Goal: Task Accomplishment & Management: Manage account settings

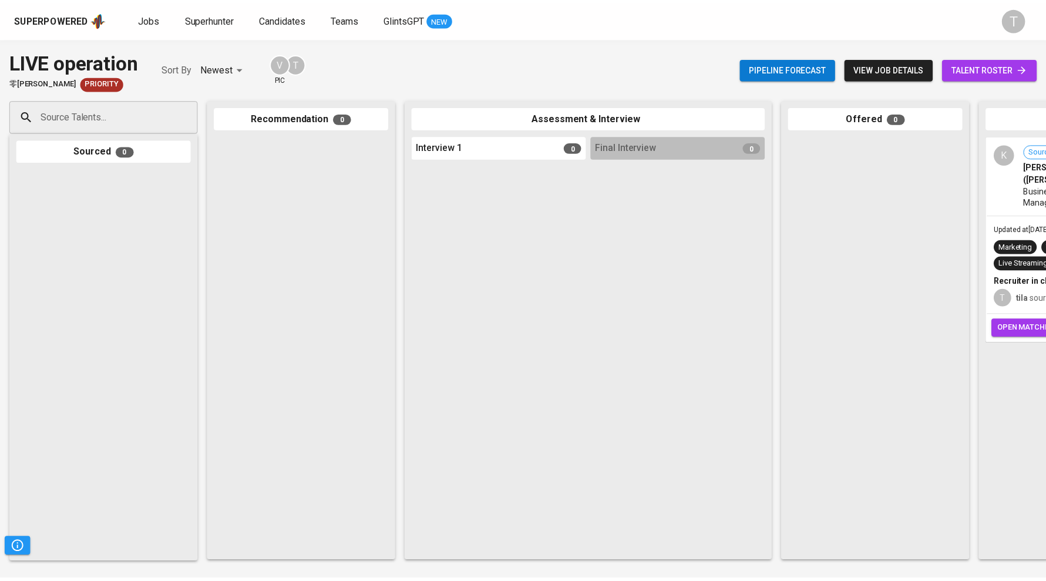
scroll to position [0, 341]
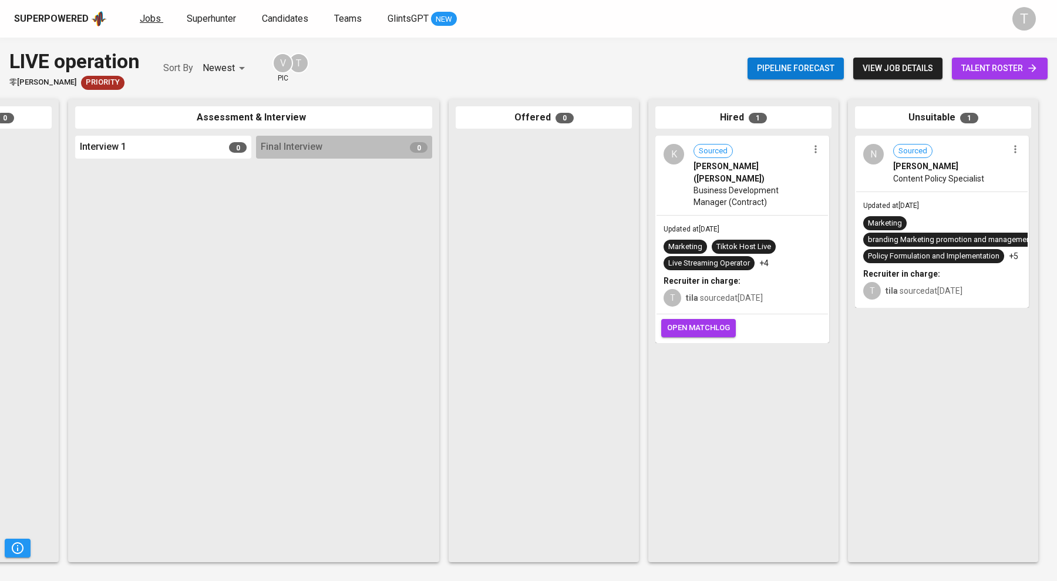
click at [149, 15] on span "Jobs" at bounding box center [150, 18] width 21 height 11
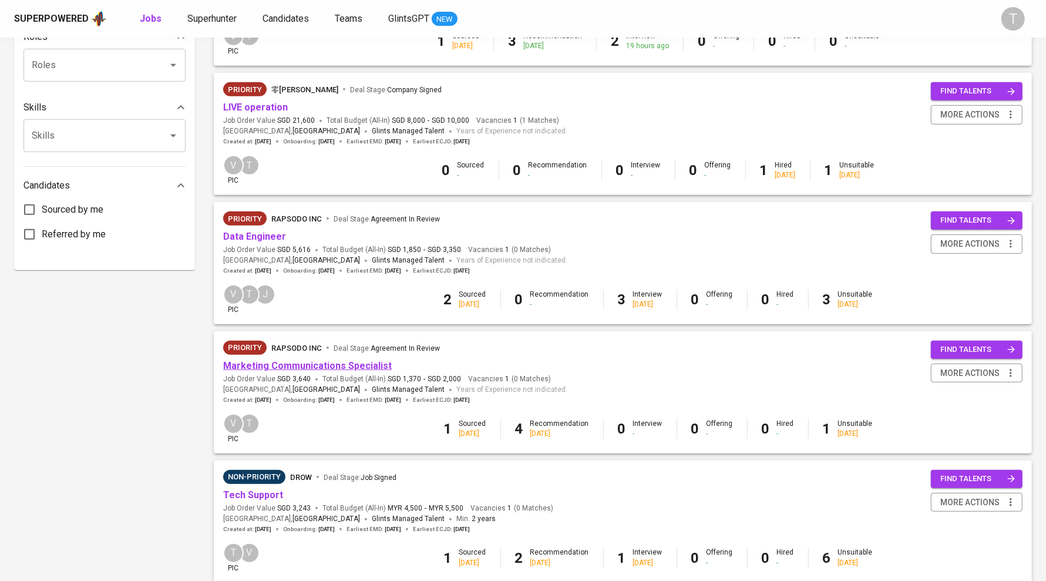
scroll to position [490, 0]
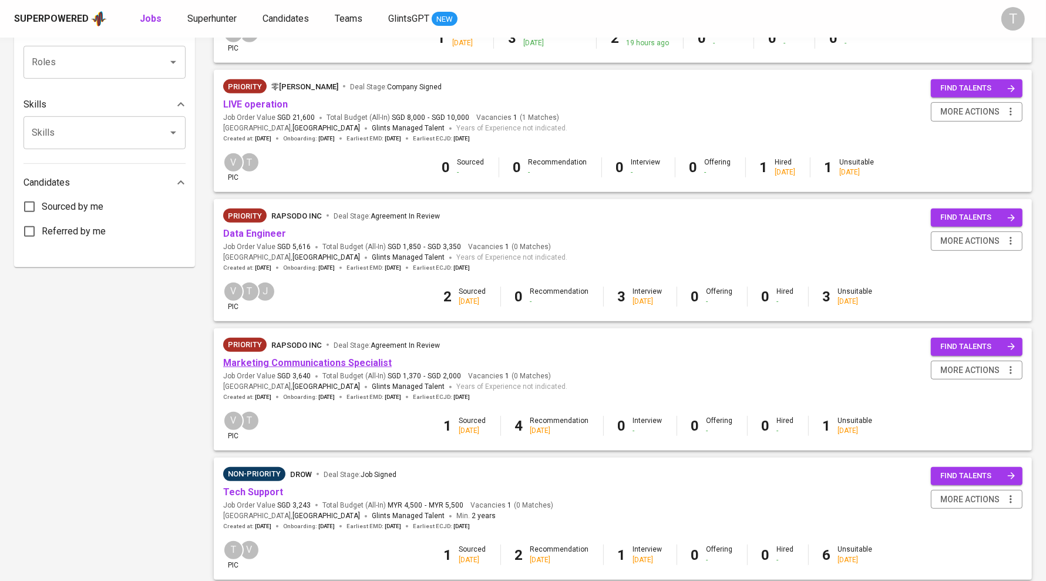
click at [373, 367] on link "Marketing Communications Specialist" at bounding box center [307, 362] width 169 height 11
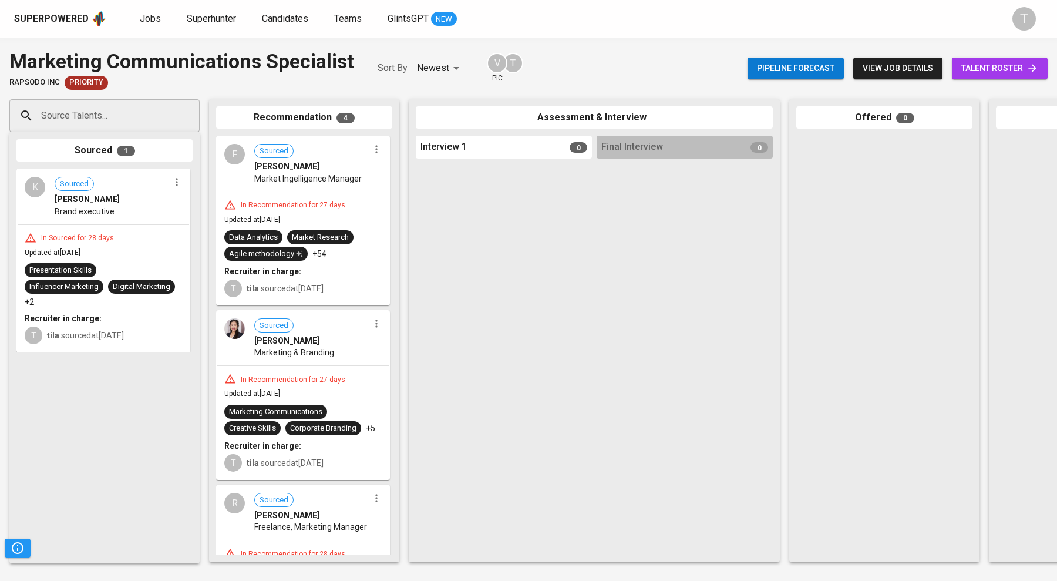
click at [887, 69] on span "view job details" at bounding box center [898, 68] width 70 height 15
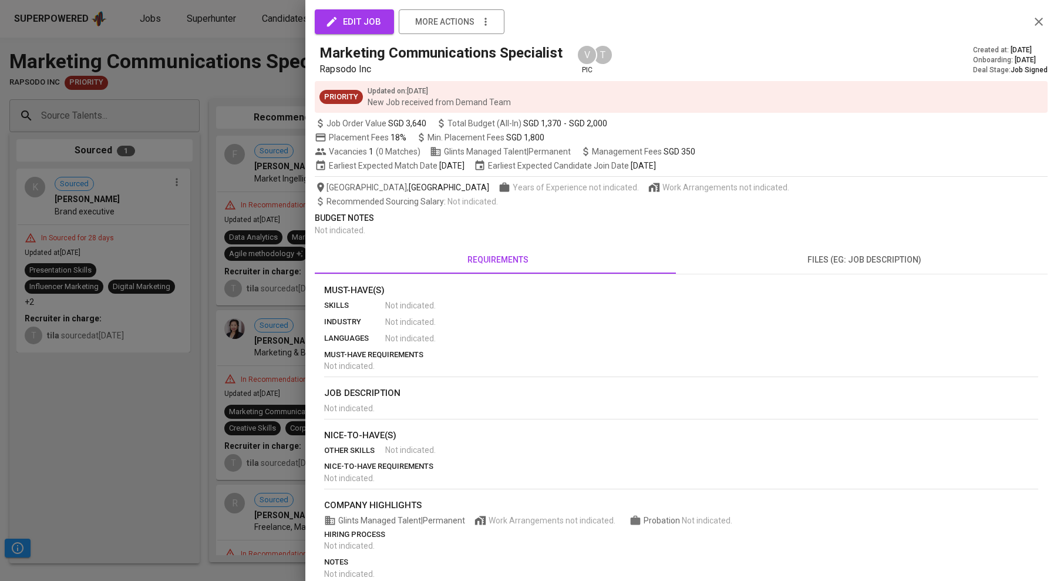
drag, startPoint x: 33, startPoint y: 372, endPoint x: 301, endPoint y: 211, distance: 312.7
click at [33, 373] on div at bounding box center [528, 290] width 1057 height 581
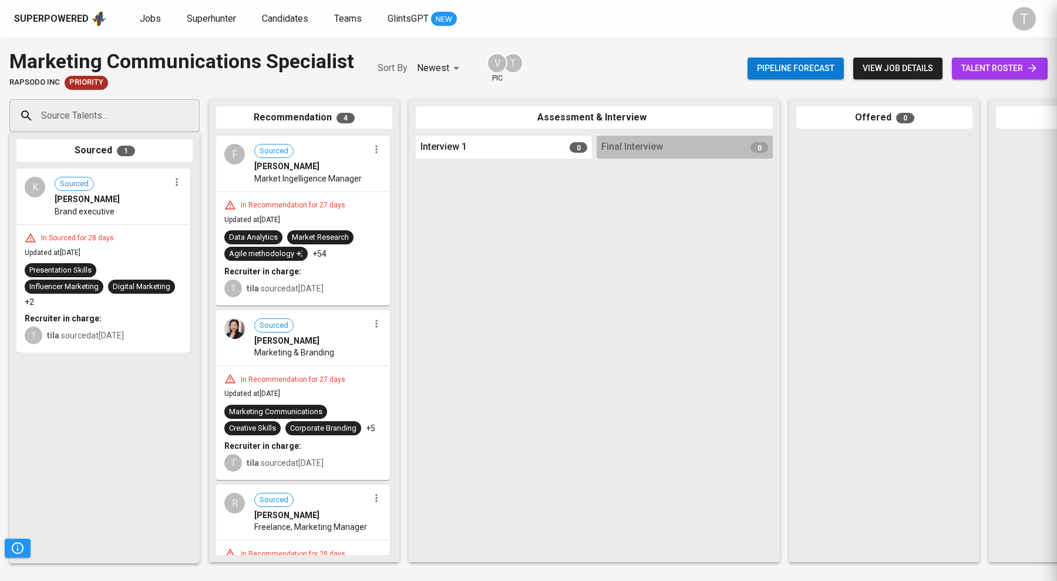
click at [301, 211] on div at bounding box center [528, 290] width 1057 height 581
click at [308, 171] on div at bounding box center [528, 290] width 1057 height 581
click at [289, 173] on span "Market Ingelligence Manager" at bounding box center [307, 179] width 107 height 12
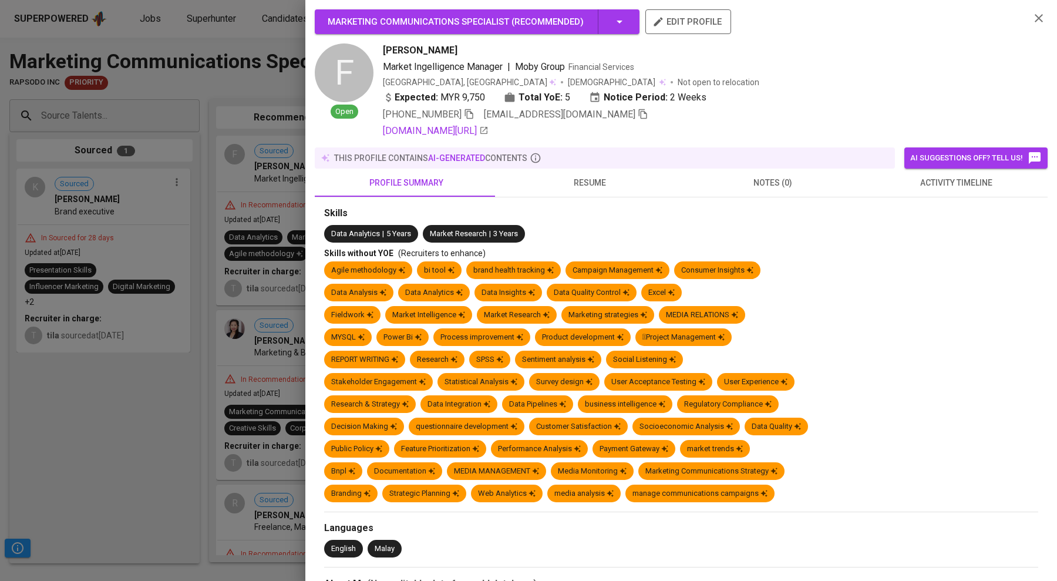
drag, startPoint x: 134, startPoint y: 348, endPoint x: 273, endPoint y: 344, distance: 139.3
click at [134, 348] on div at bounding box center [528, 290] width 1057 height 581
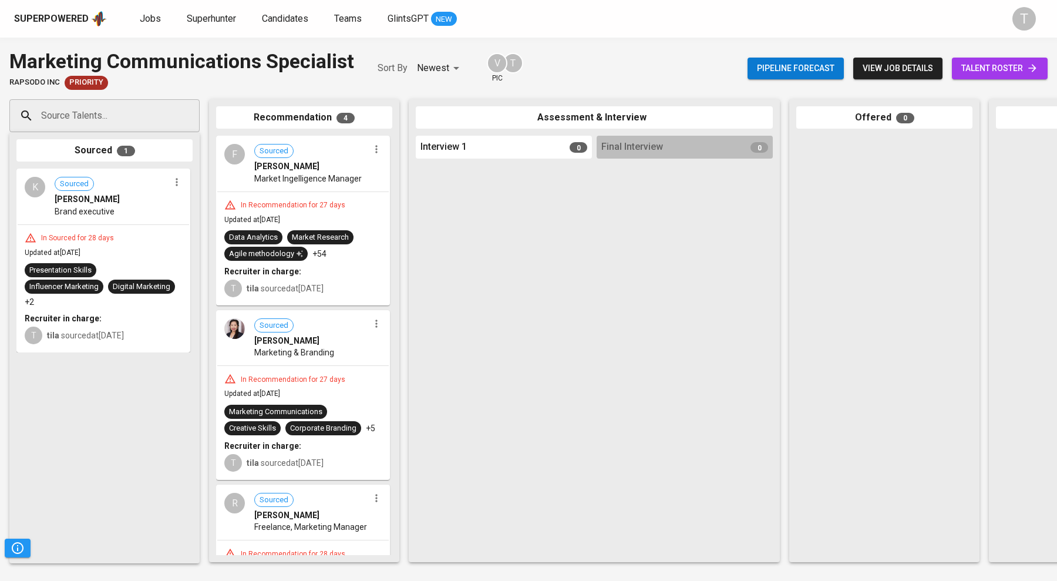
click at [292, 341] on span "[PERSON_NAME]" at bounding box center [286, 341] width 65 height 12
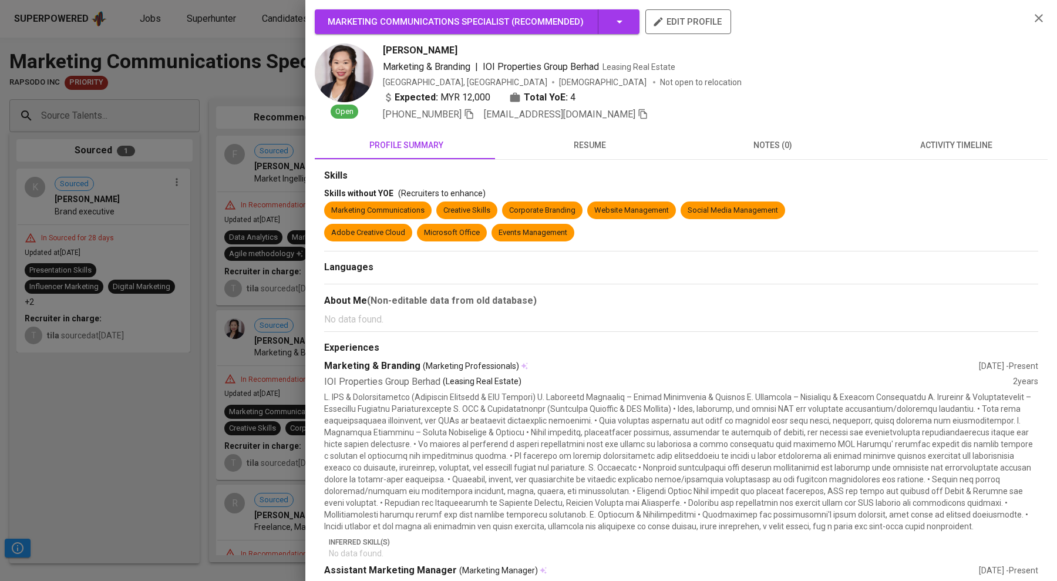
click at [152, 386] on div at bounding box center [528, 290] width 1057 height 581
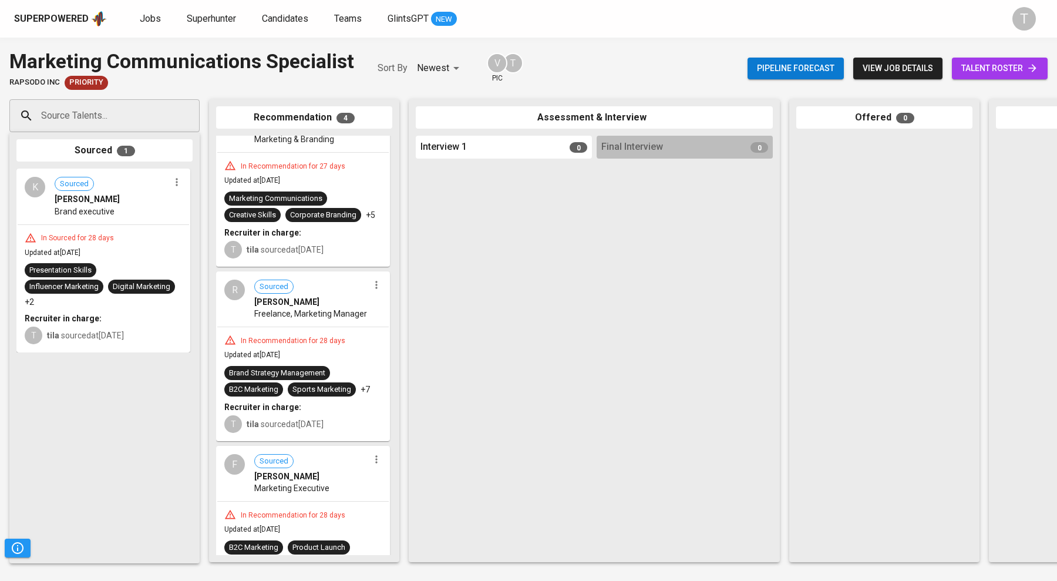
scroll to position [227, 0]
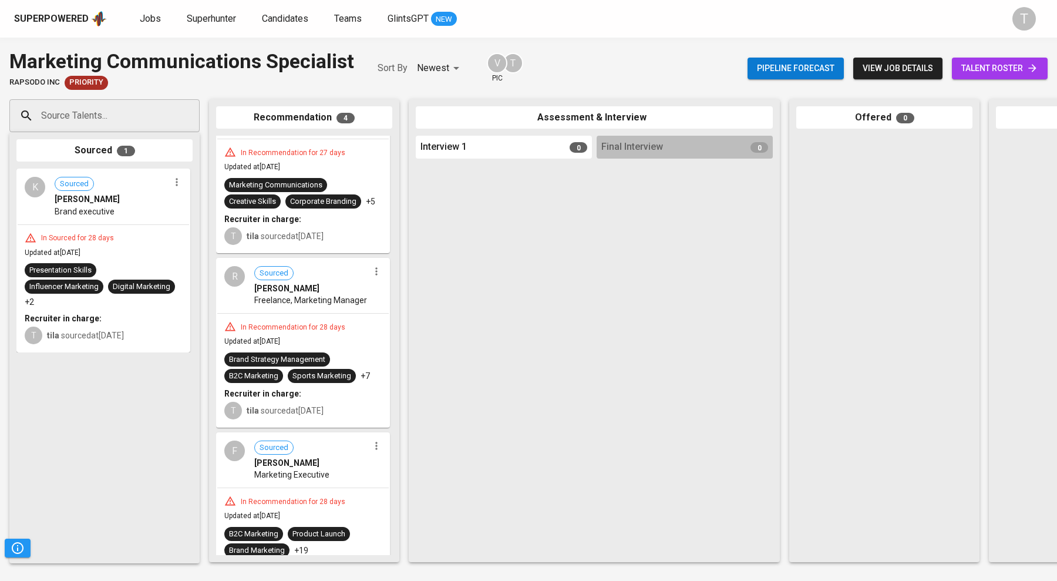
click at [292, 324] on div "In Recommendation for 28 days Updated at Jul 16, 2025 Brand Strategy Management…" at bounding box center [302, 370] width 171 height 113
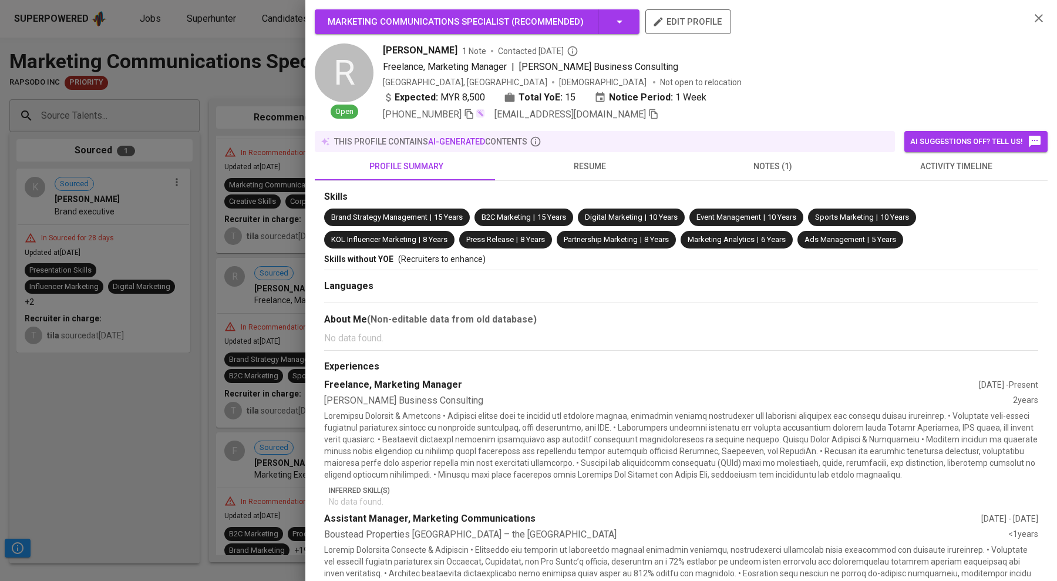
click at [199, 359] on div at bounding box center [528, 290] width 1057 height 581
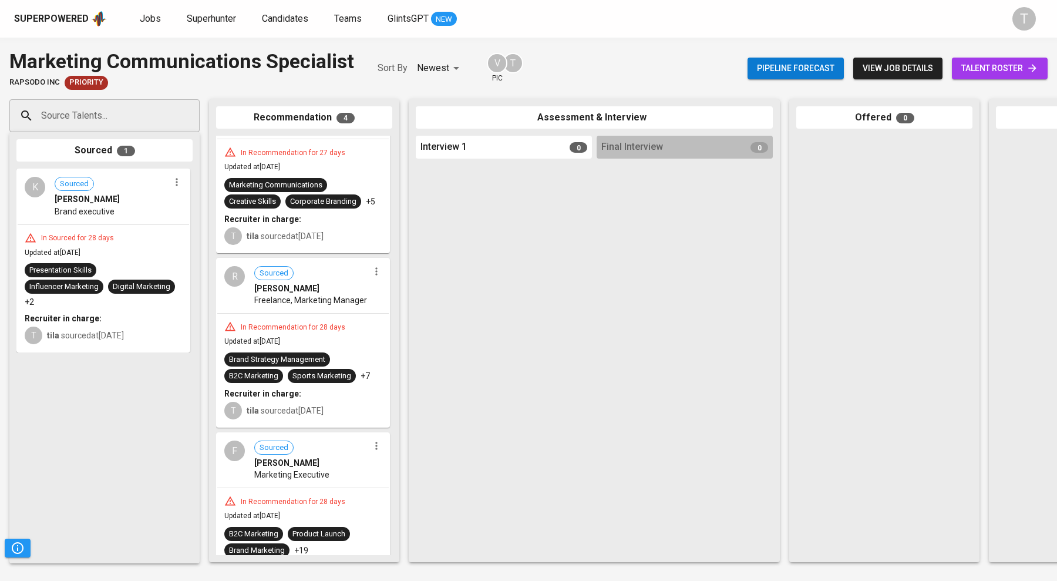
scroll to position [288, 0]
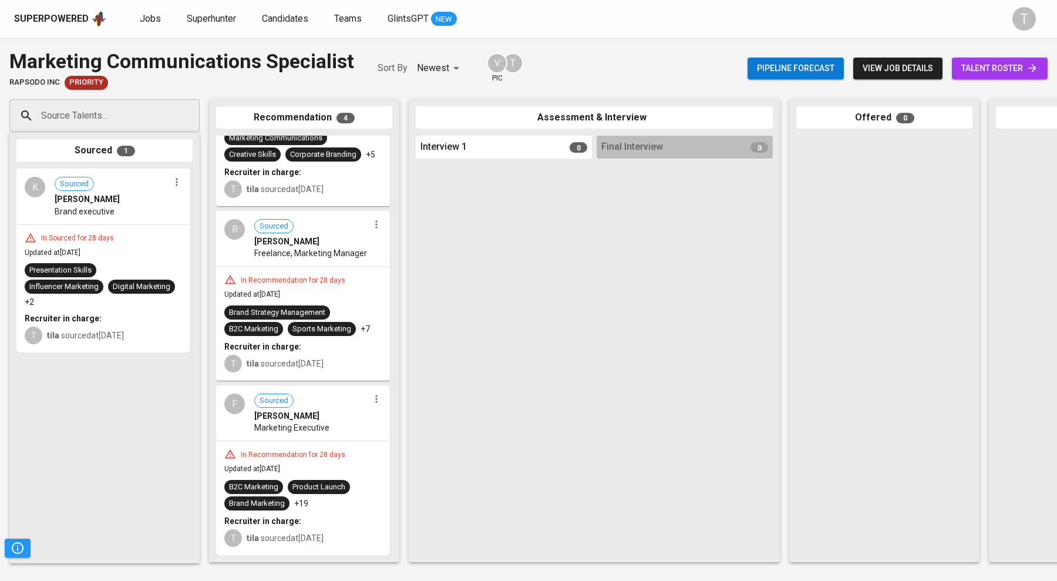
click at [340, 423] on div "F Sourced Faisal Lukman Marketing Executive" at bounding box center [302, 413] width 171 height 54
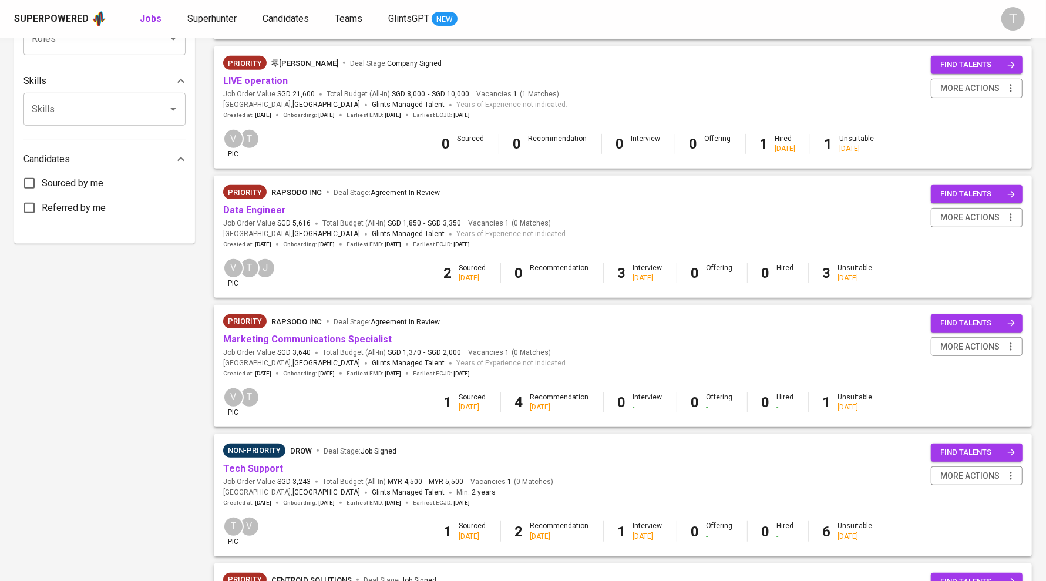
scroll to position [514, 0]
click at [346, 339] on link "Marketing Communications Specialist" at bounding box center [307, 338] width 169 height 11
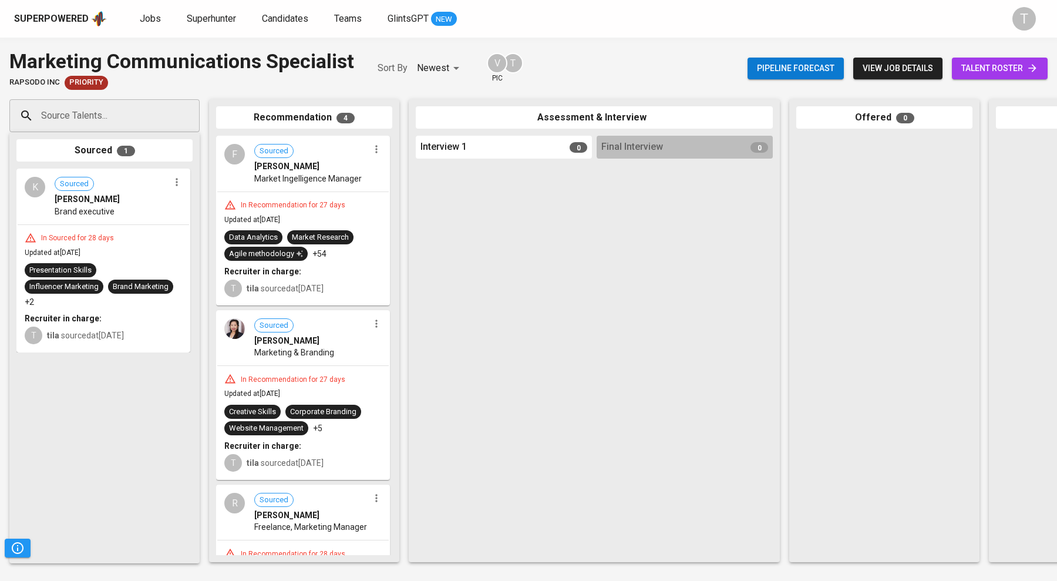
click at [334, 267] on div "Recruiter in charge:" at bounding box center [302, 271] width 157 height 12
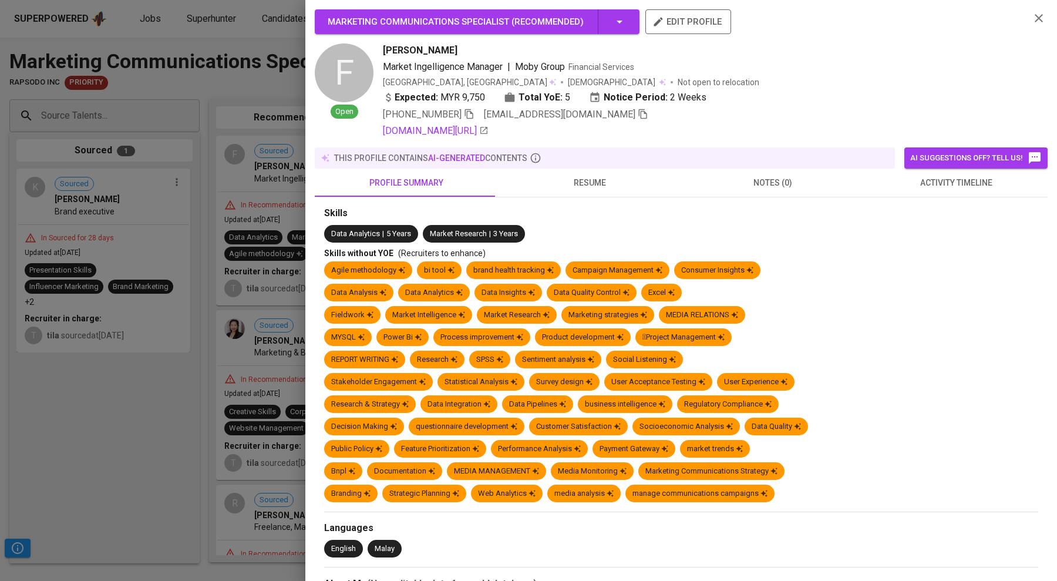
click at [144, 361] on div at bounding box center [528, 290] width 1057 height 581
click at [269, 363] on div at bounding box center [528, 290] width 1057 height 581
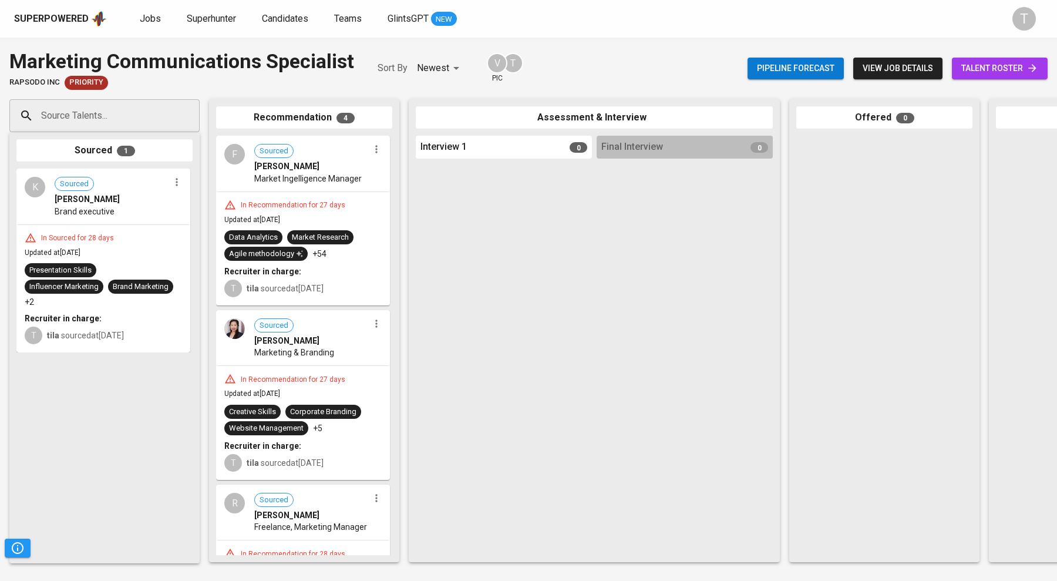
click at [269, 363] on div "Sourced Nicole Toh Marketing & Branding" at bounding box center [302, 338] width 171 height 54
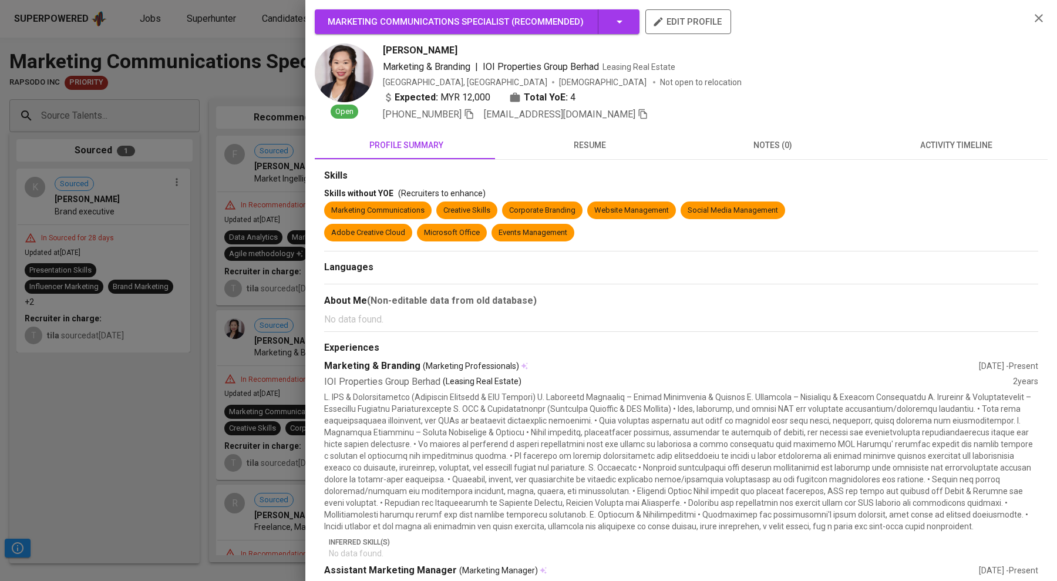
click at [186, 357] on div at bounding box center [528, 290] width 1057 height 581
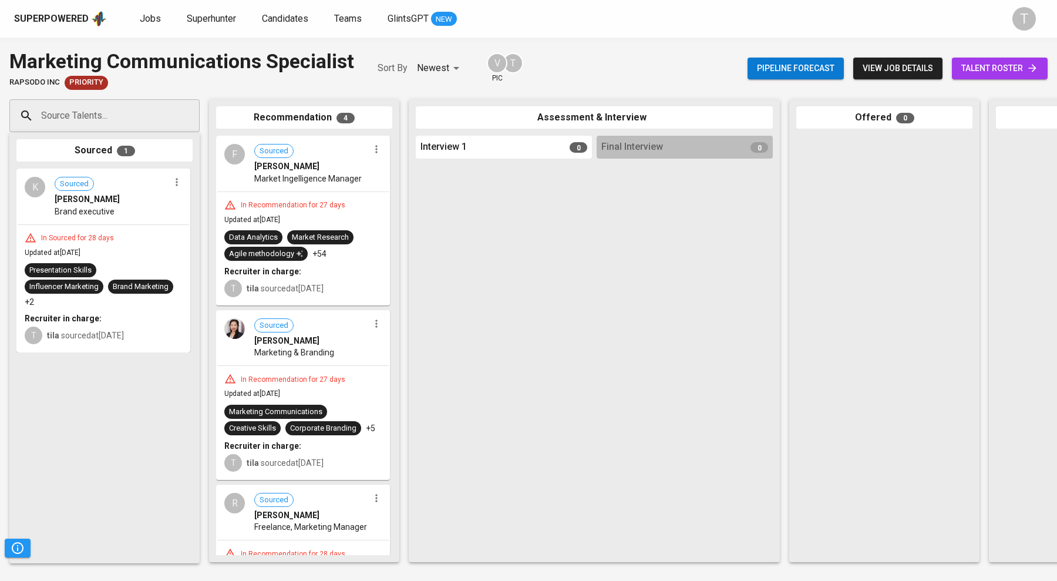
click at [319, 512] on span "Rozlina Baharuddin" at bounding box center [286, 515] width 65 height 12
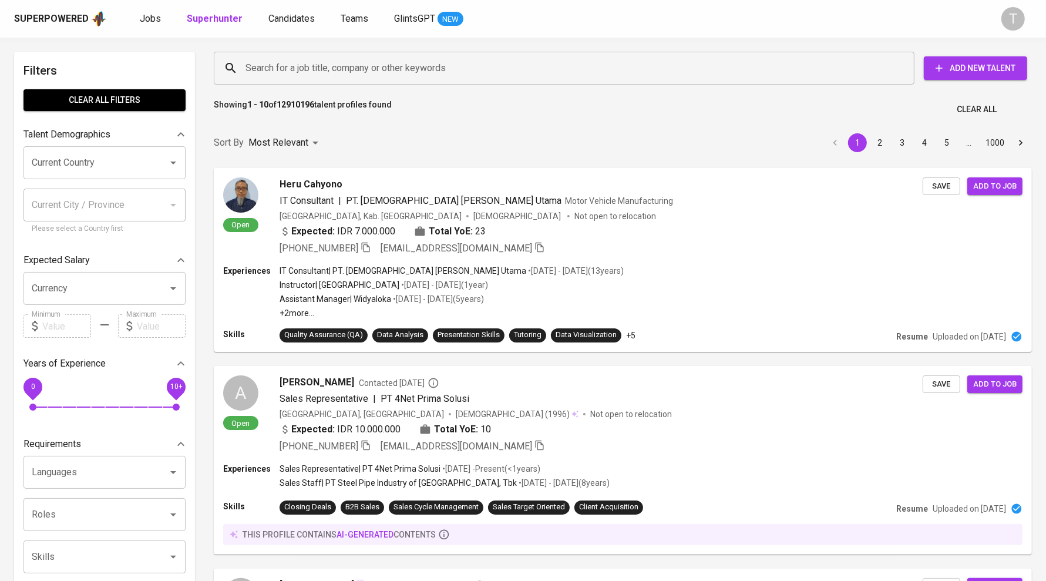
click at [113, 153] on input "Current Country" at bounding box center [88, 163] width 119 height 22
click at [97, 197] on li "[GEOGRAPHIC_DATA]" at bounding box center [104, 196] width 162 height 21
type input "[GEOGRAPHIC_DATA]"
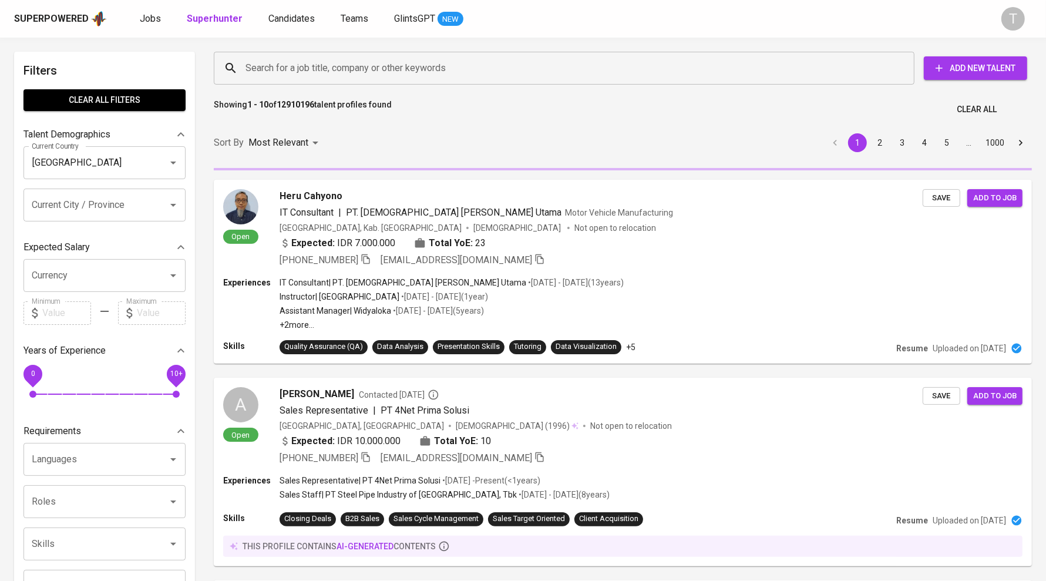
click at [88, 203] on input "Current City / Province" at bounding box center [88, 205] width 119 height 22
click at [86, 203] on input "Current City / Province" at bounding box center [88, 205] width 119 height 22
click at [86, 205] on input "Current City / Province" at bounding box center [88, 205] width 119 height 22
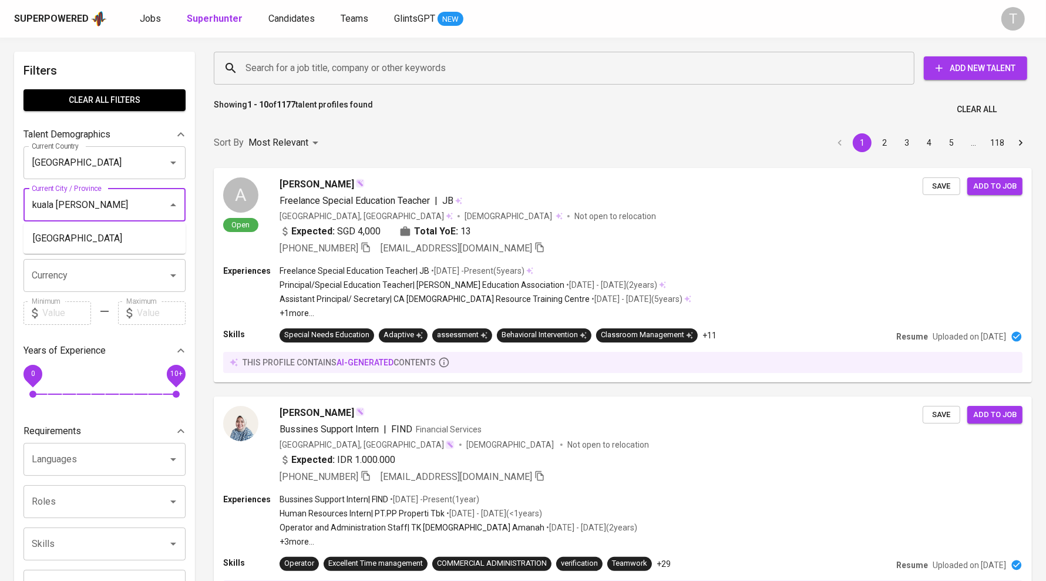
click at [90, 235] on li "Kuala Lumpur" at bounding box center [104, 238] width 162 height 21
type input "kuala lum"
click at [123, 238] on div "Expected Salary" at bounding box center [104, 247] width 162 height 23
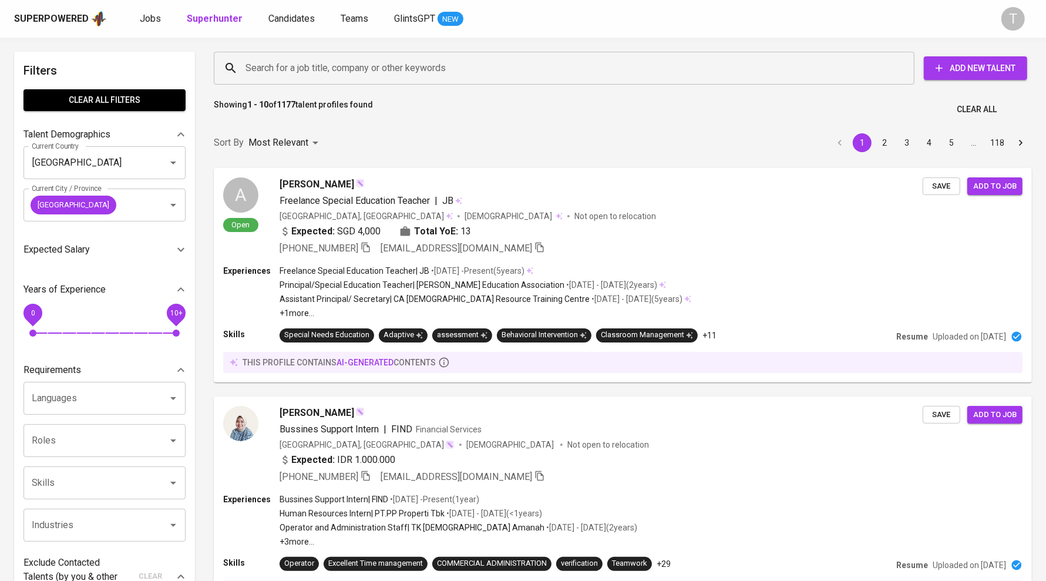
click at [80, 274] on div "Filters Clear All filters Talent Demographics Current Country Malaysia Current …" at bounding box center [104, 499] width 181 height 894
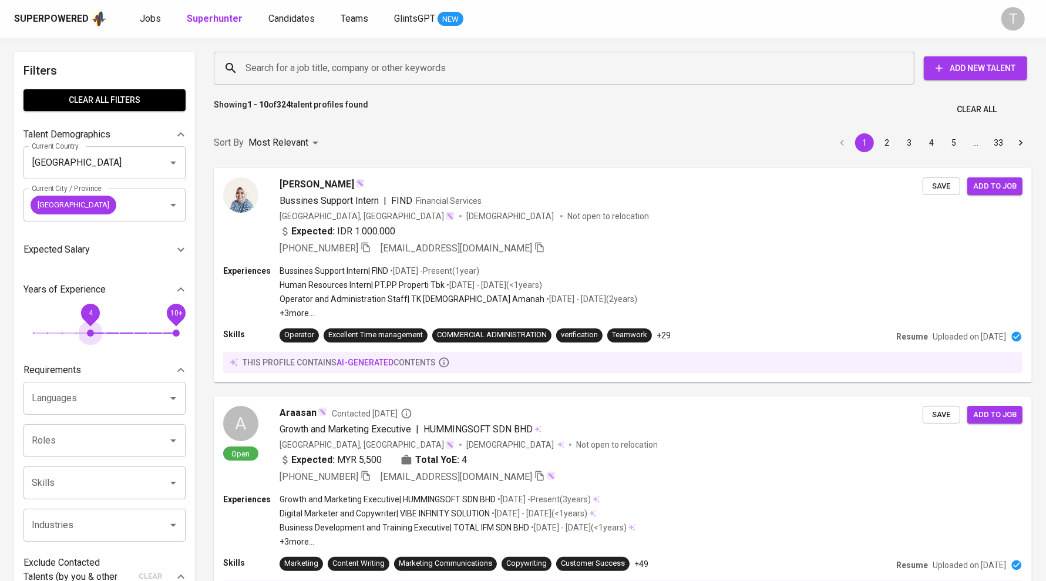
drag, startPoint x: 32, startPoint y: 329, endPoint x: 133, endPoint y: 362, distance: 106.4
click at [94, 331] on span "4" at bounding box center [90, 332] width 7 height 7
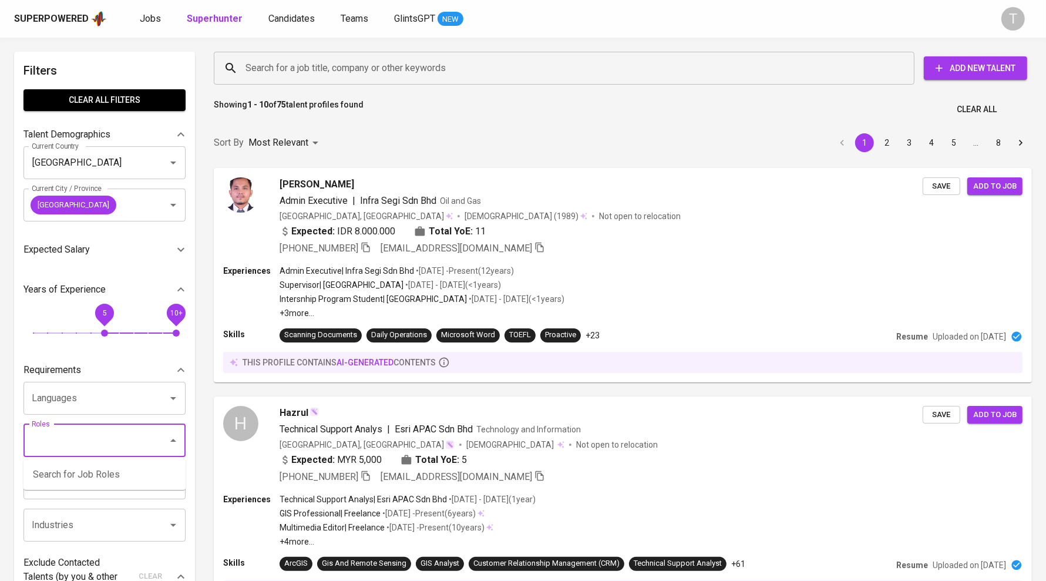
click at [103, 446] on input "Roles" at bounding box center [88, 440] width 119 height 22
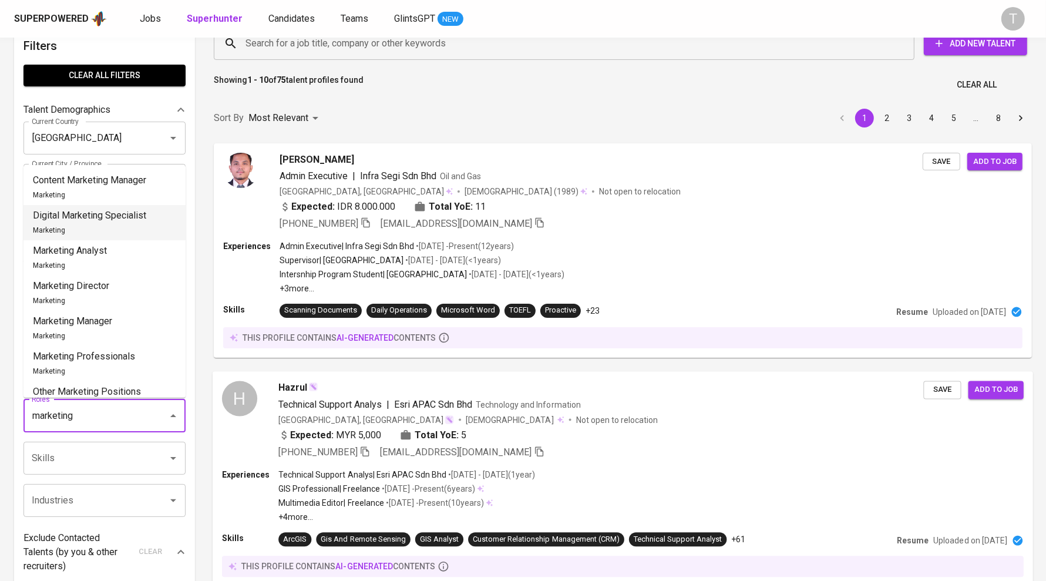
type input "marketing"
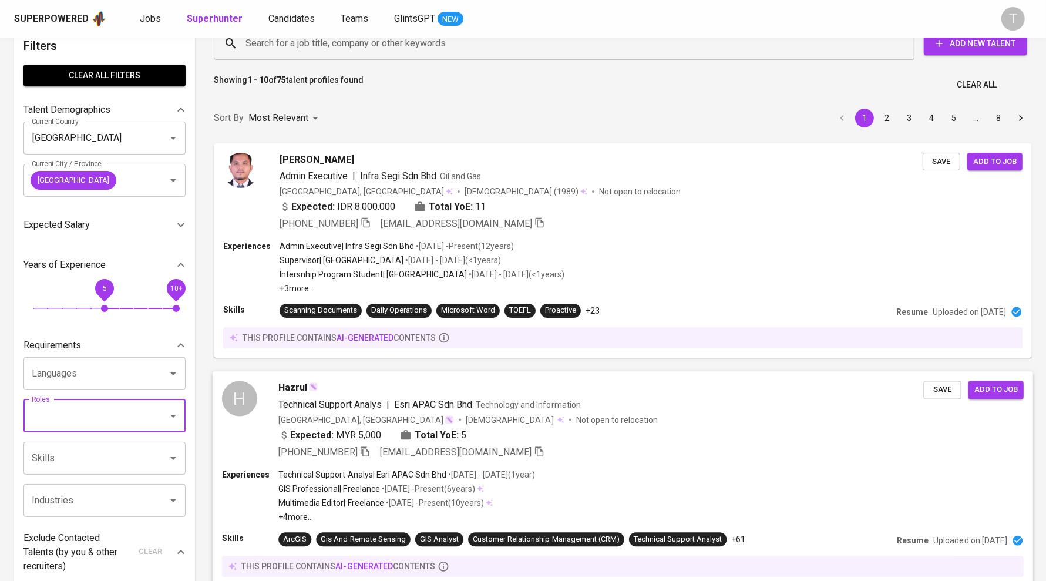
scroll to position [25, 0]
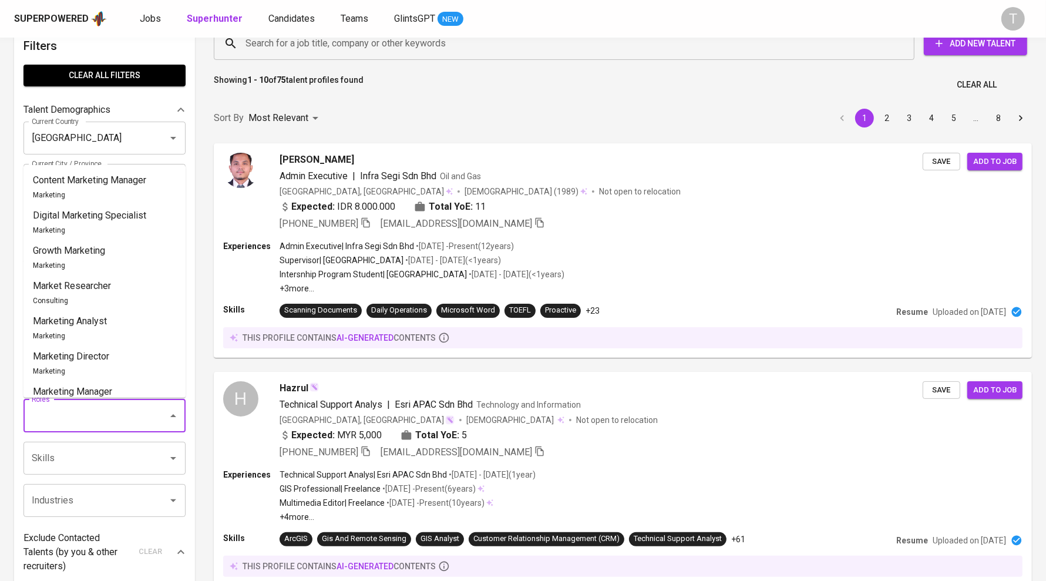
click at [83, 420] on input "Roles" at bounding box center [88, 416] width 119 height 22
type input "m"
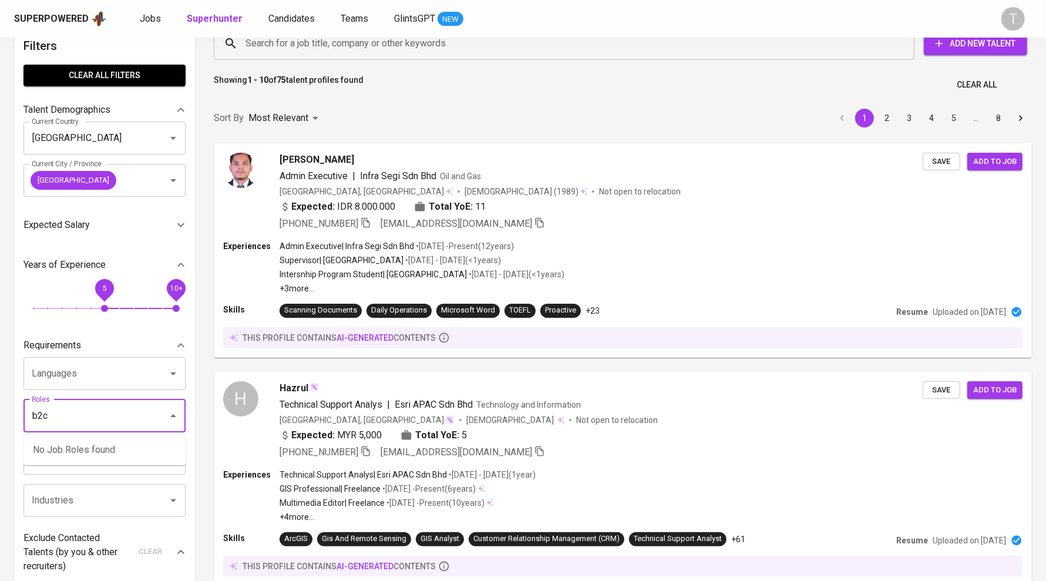
type input "b2c"
click at [17, 482] on div "Filters Clear All filters Talent Demographics Current Country Malaysia Current …" at bounding box center [104, 474] width 181 height 894
click at [90, 462] on input "Skills" at bounding box center [88, 458] width 119 height 22
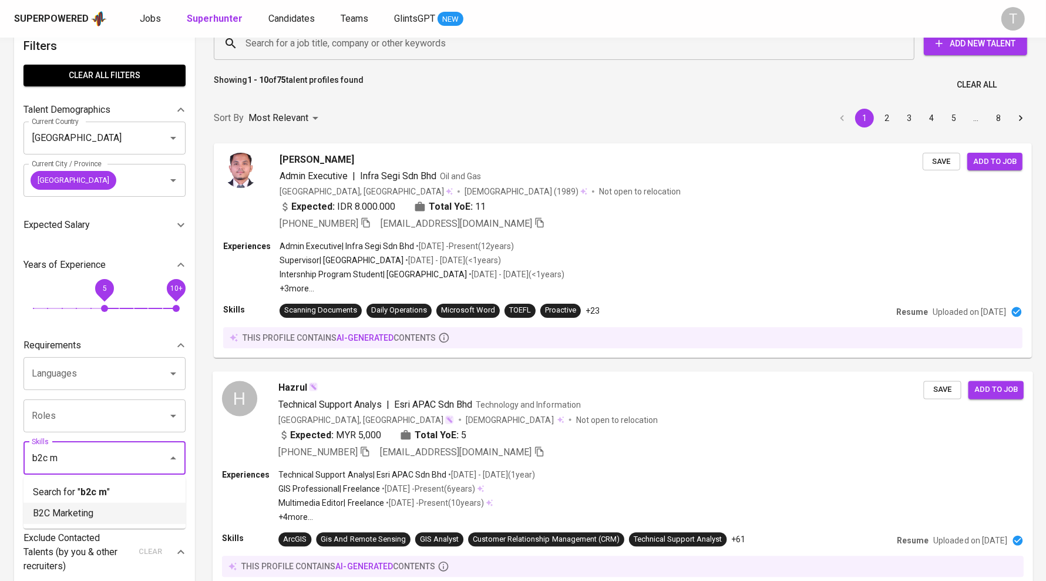
type input "b2c m"
drag, startPoint x: 77, startPoint y: 492, endPoint x: 100, endPoint y: 461, distance: 38.2
click at [83, 512] on li "B2C Marketing" at bounding box center [104, 513] width 162 height 21
type input "b2c"
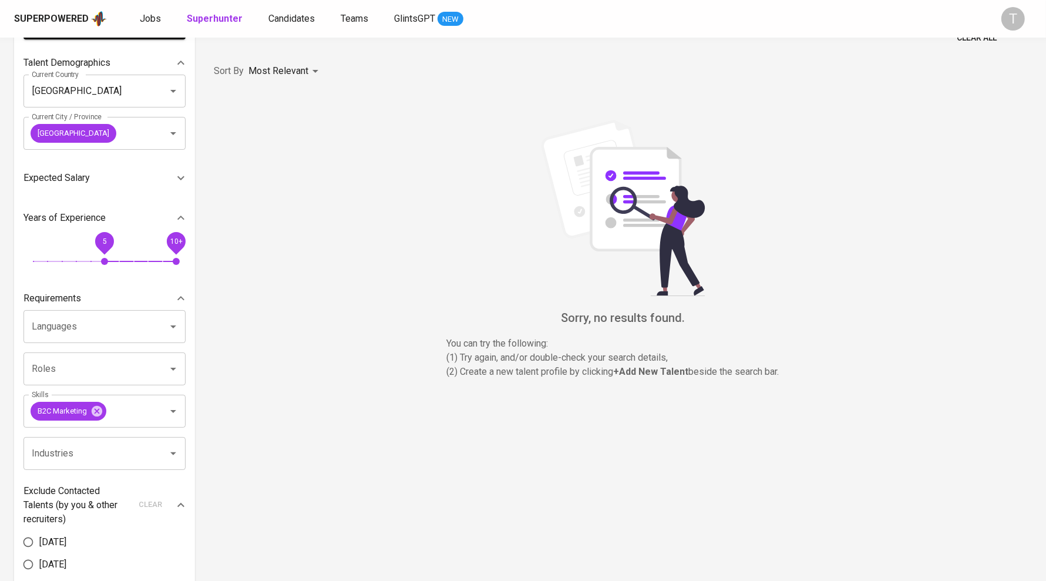
scroll to position [123, 0]
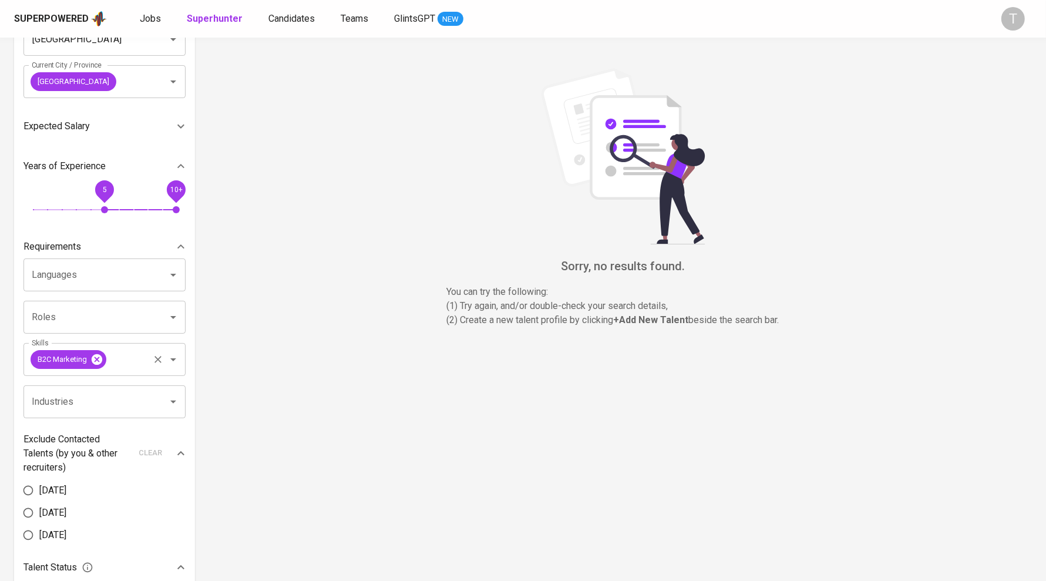
click at [100, 355] on icon at bounding box center [97, 359] width 11 height 11
click at [100, 356] on input "Skills" at bounding box center [88, 359] width 119 height 22
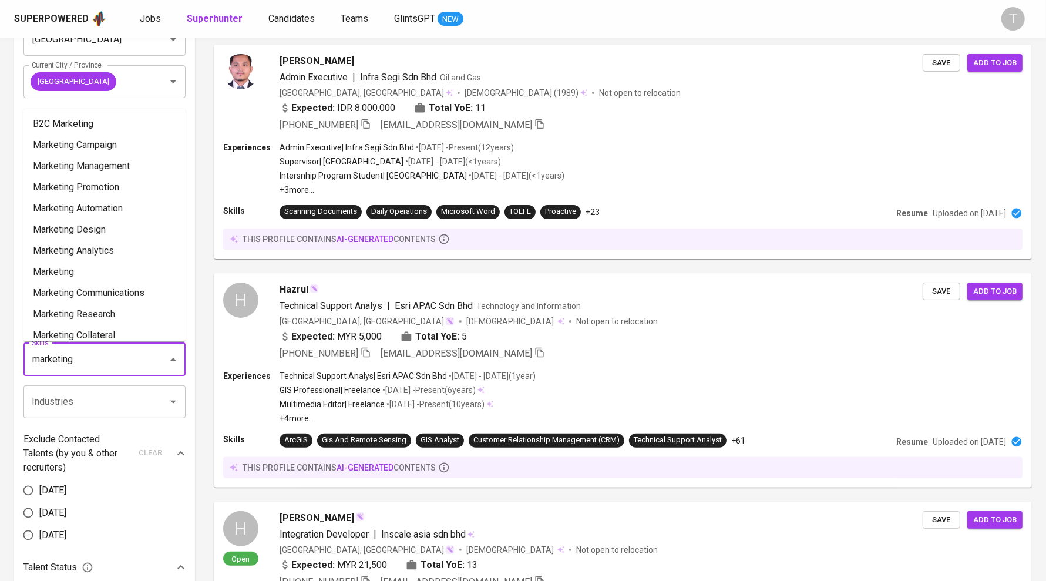
type input "marketing"
click at [115, 290] on li "Marketing Communications" at bounding box center [104, 292] width 162 height 21
click at [133, 285] on div "Languages" at bounding box center [104, 274] width 162 height 33
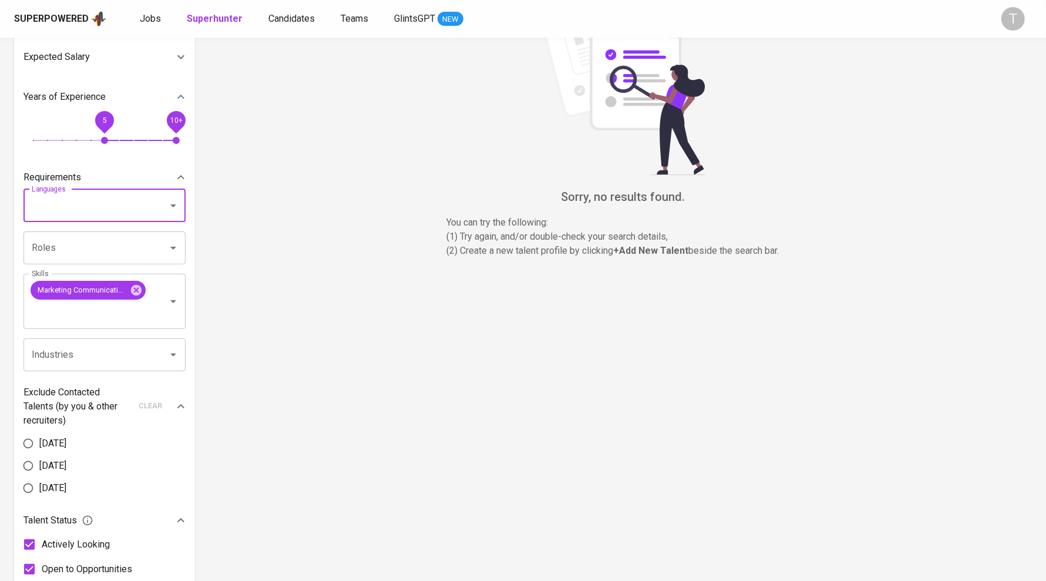
scroll to position [226, 0]
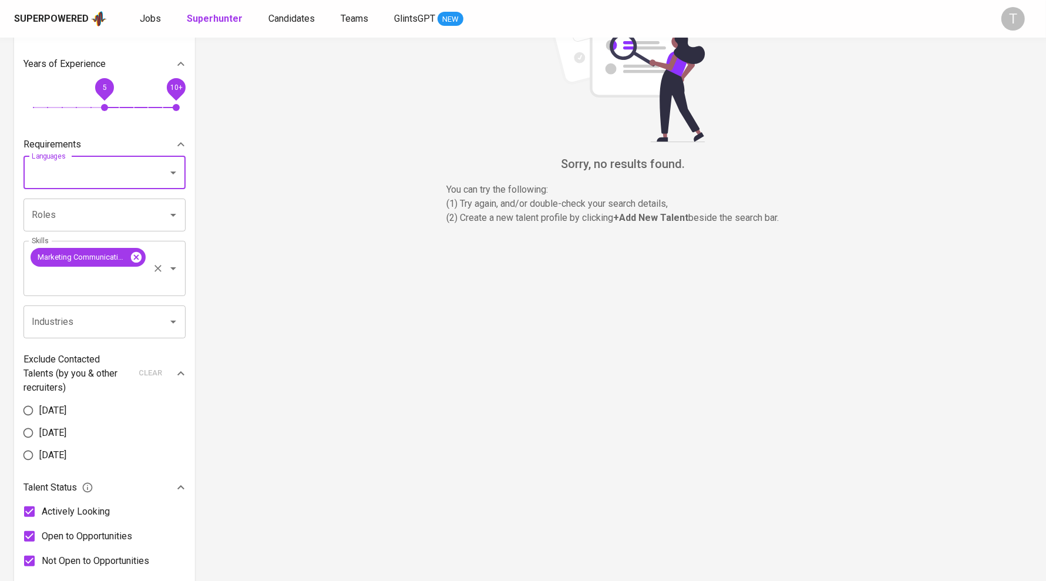
click at [138, 255] on icon at bounding box center [136, 257] width 13 height 13
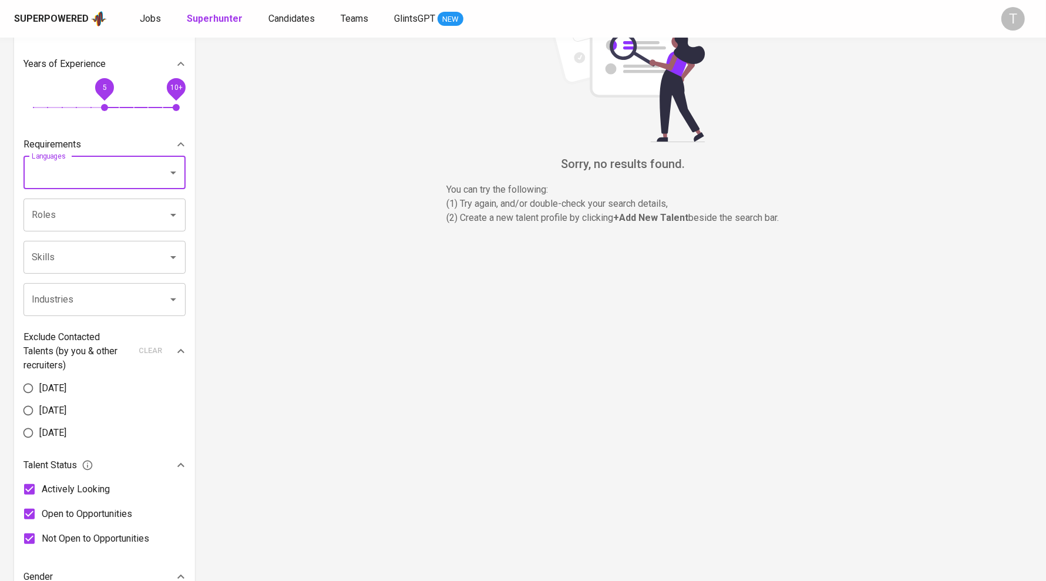
click at [92, 262] on input "Skills" at bounding box center [88, 257] width 119 height 22
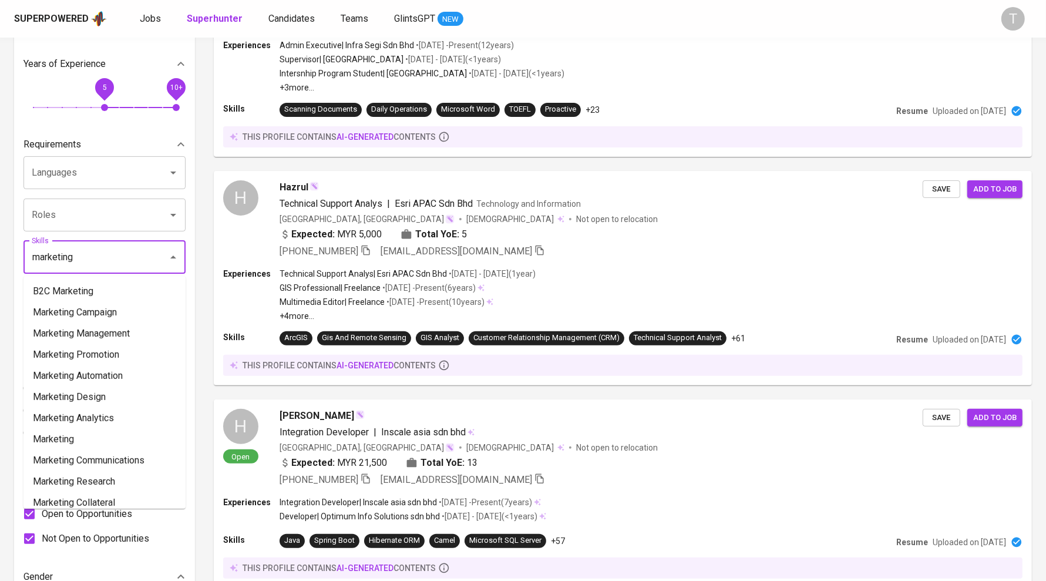
type input "marketing"
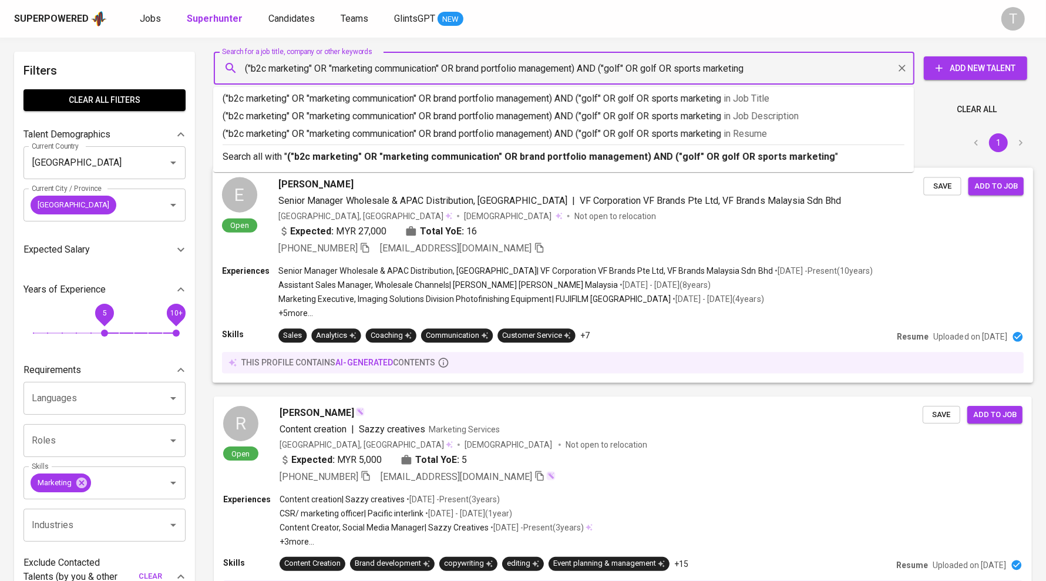
type input "("b2c marketing" OR "marketing communication" OR brand portfolio management) AN…"
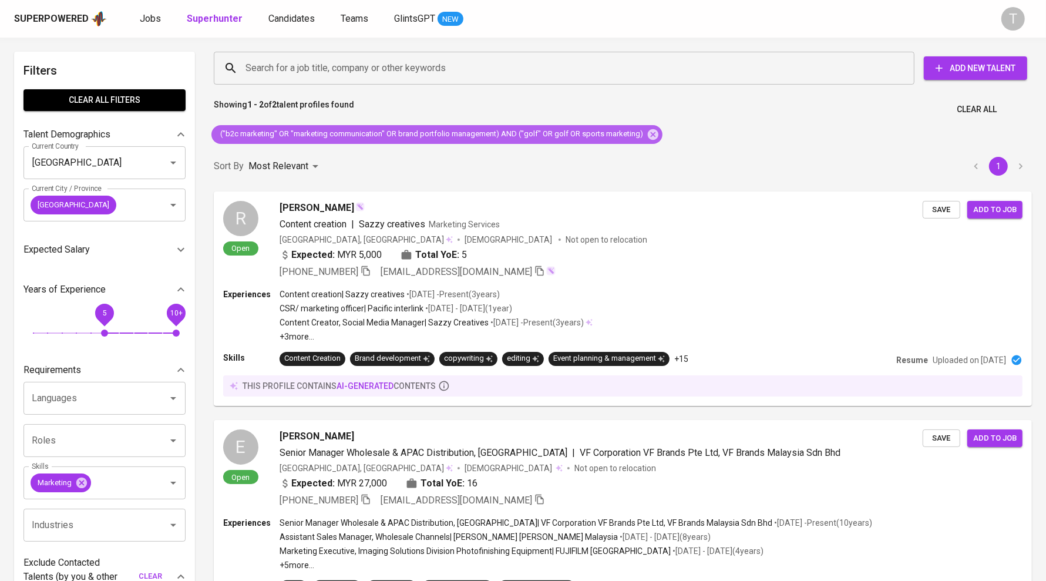
click at [327, 136] on span "("b2c marketing" OR "marketing communication" OR brand portfolio management) AN…" at bounding box center [430, 134] width 439 height 11
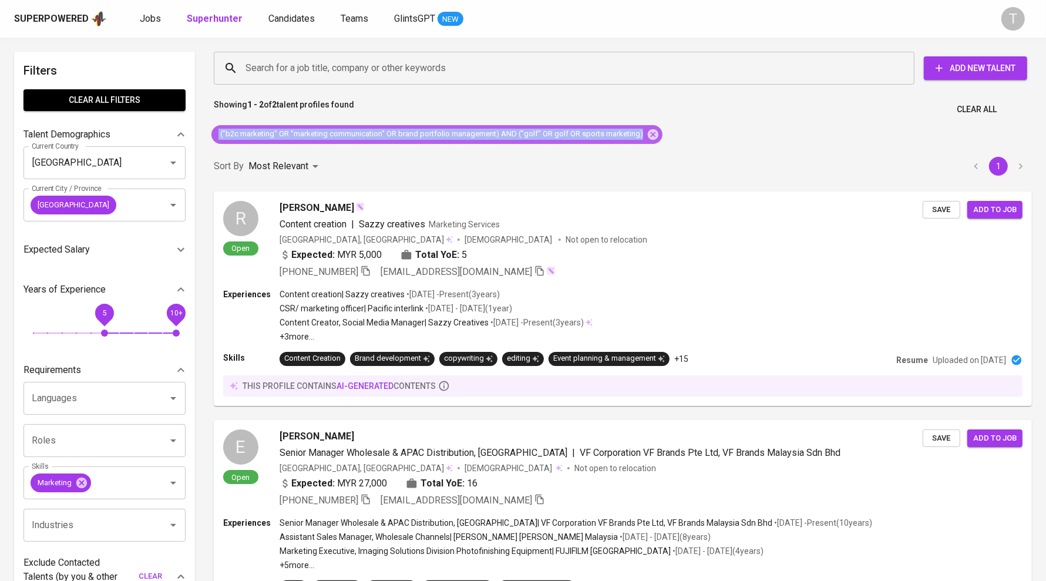
click at [327, 136] on span "("b2c marketing" OR "marketing communication" OR brand portfolio management) AN…" at bounding box center [430, 134] width 439 height 11
copy div "("b2c marketing" OR "marketing communication" OR brand portfolio management) AN…"
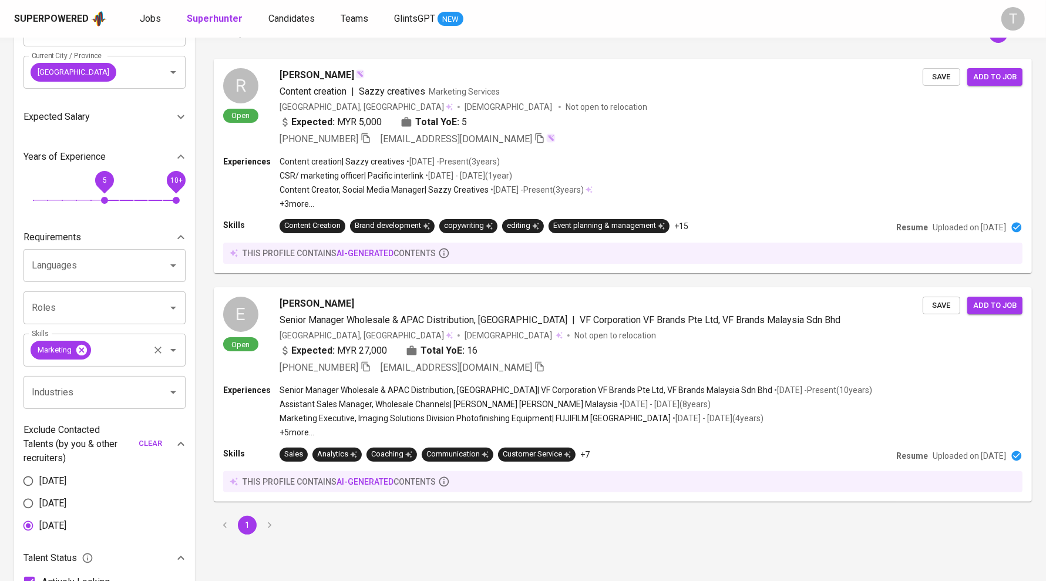
click at [83, 352] on icon at bounding box center [81, 349] width 11 height 11
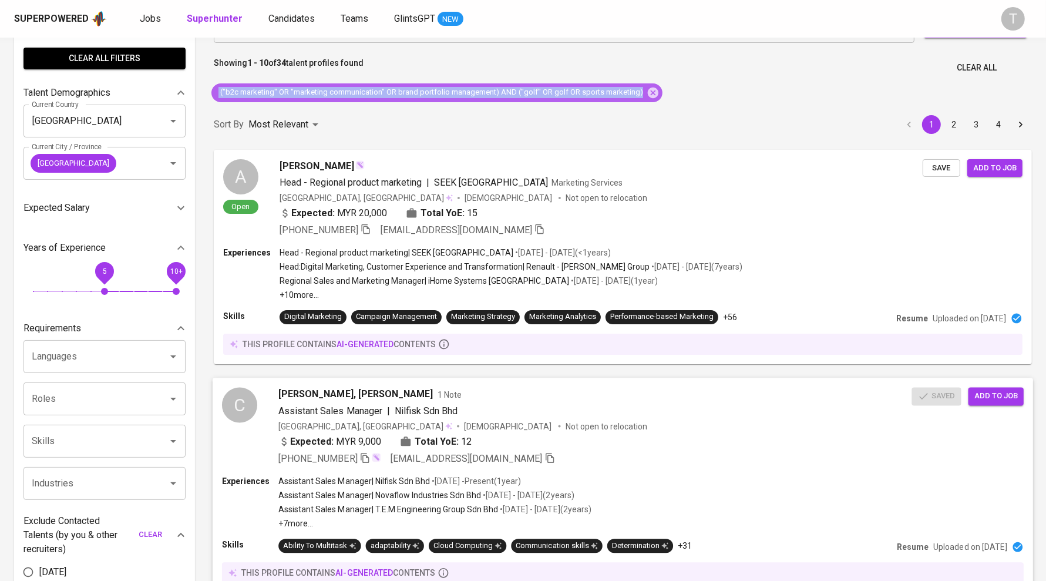
scroll to position [36, 0]
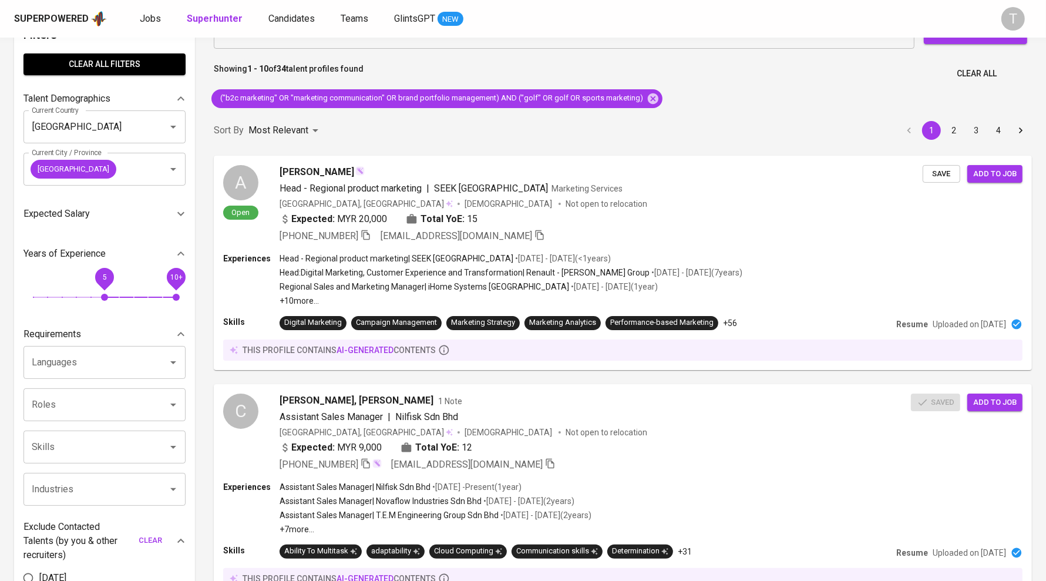
click at [408, 150] on div "A Open Afnan Zafar Head - Regional product marketing | SEEK ASIA Marketing Serv…" at bounding box center [623, 263] width 832 height 228
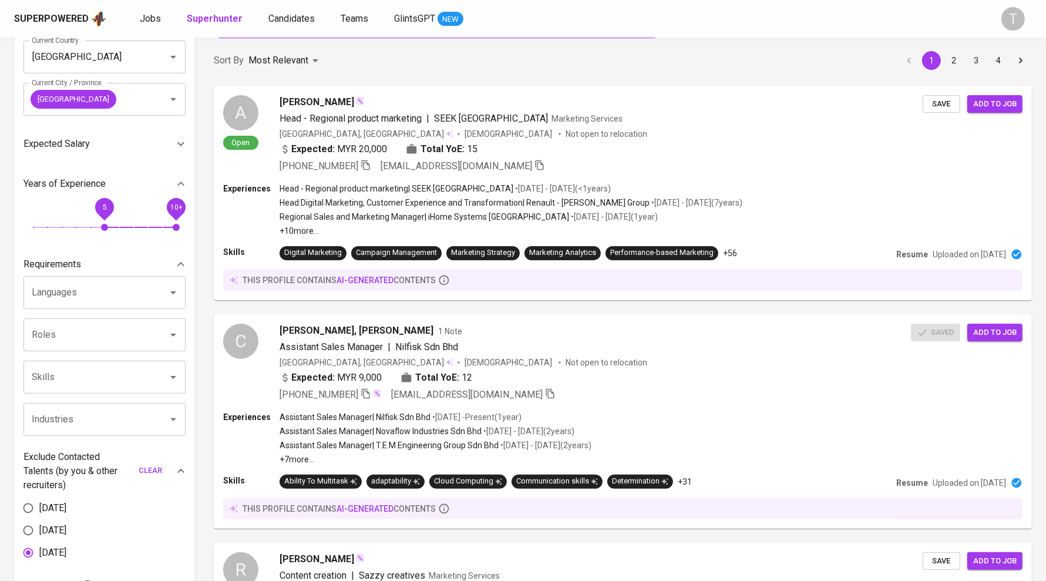
scroll to position [107, 0]
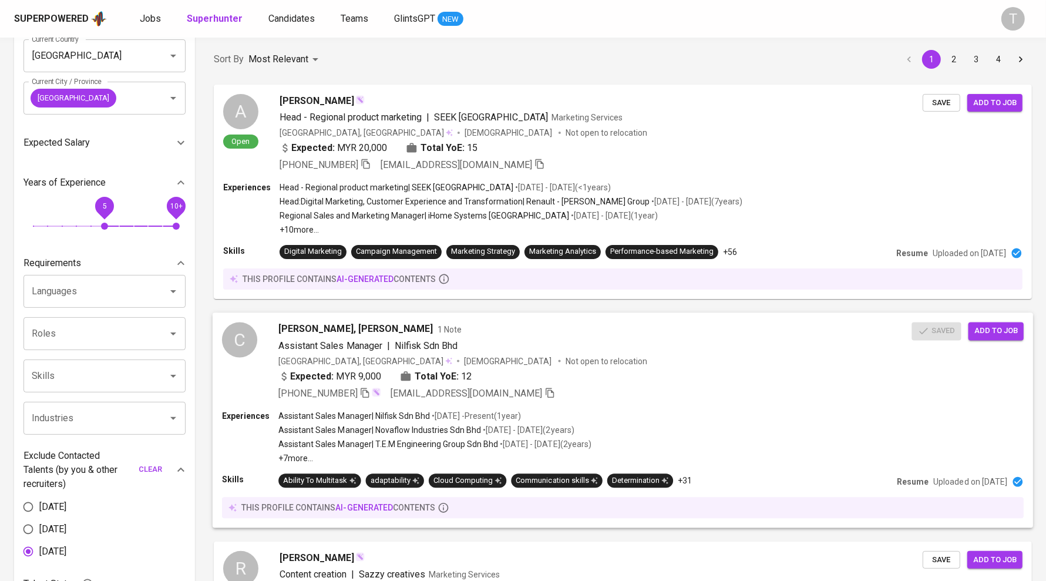
click at [297, 455] on p "+7 more ..." at bounding box center [434, 458] width 313 height 12
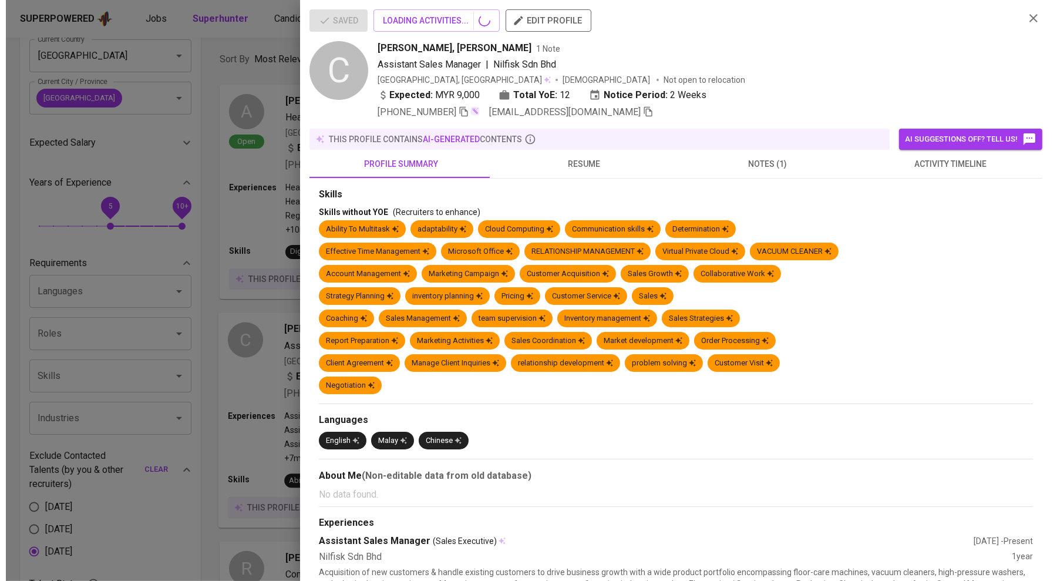
scroll to position [722, 0]
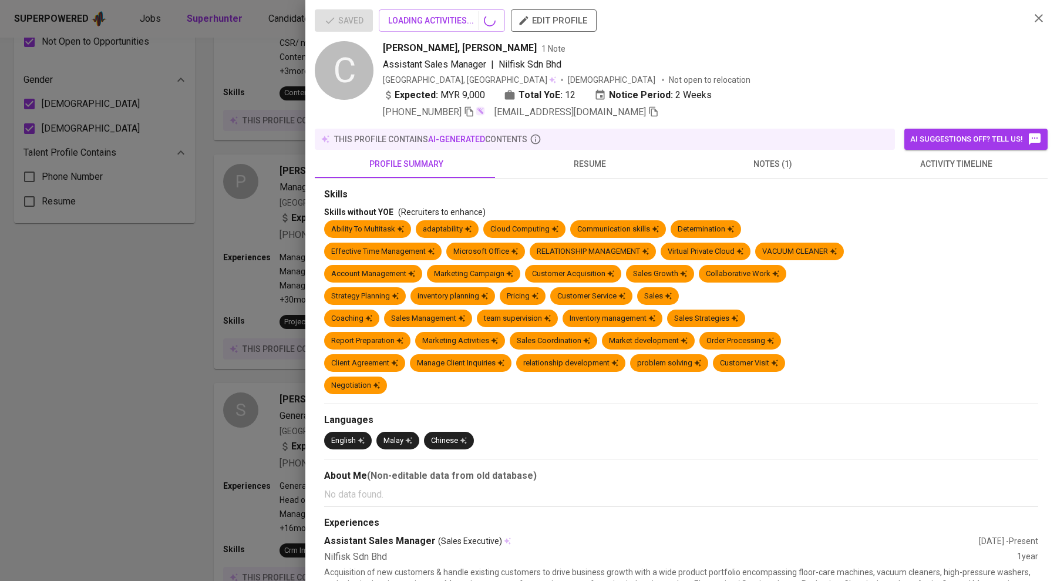
click at [189, 465] on div at bounding box center [528, 290] width 1057 height 581
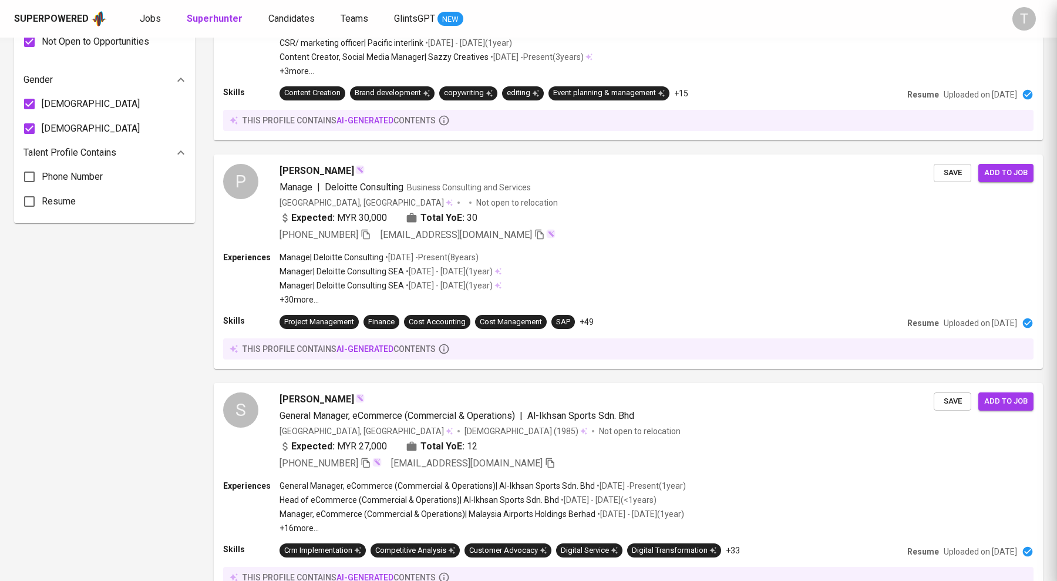
click at [103, 375] on div at bounding box center [528, 290] width 1057 height 581
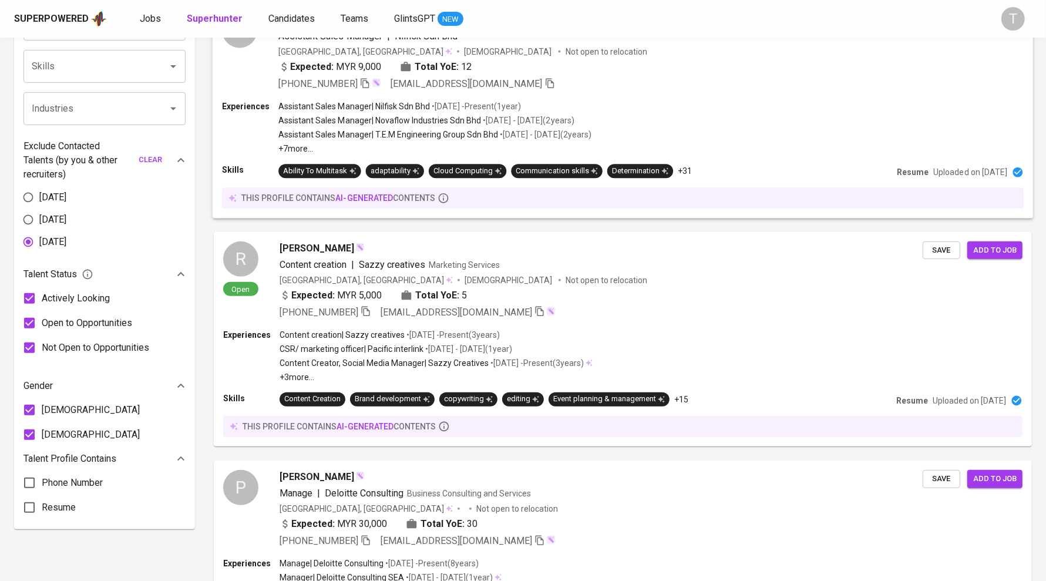
scroll to position [418, 0]
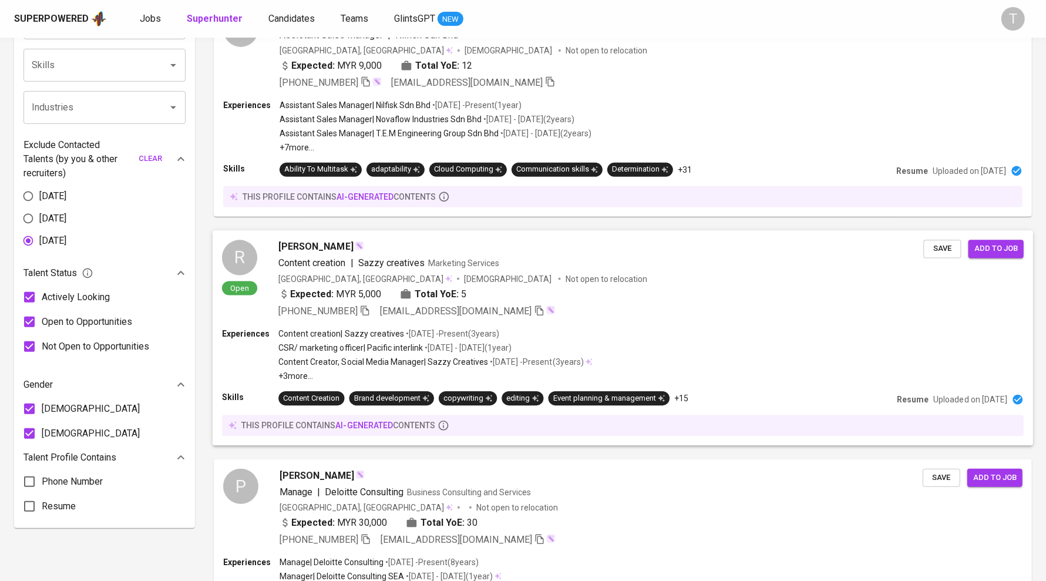
click at [288, 370] on p "+3 more ..." at bounding box center [435, 376] width 314 height 12
click at [302, 237] on div at bounding box center [523, 290] width 1046 height 581
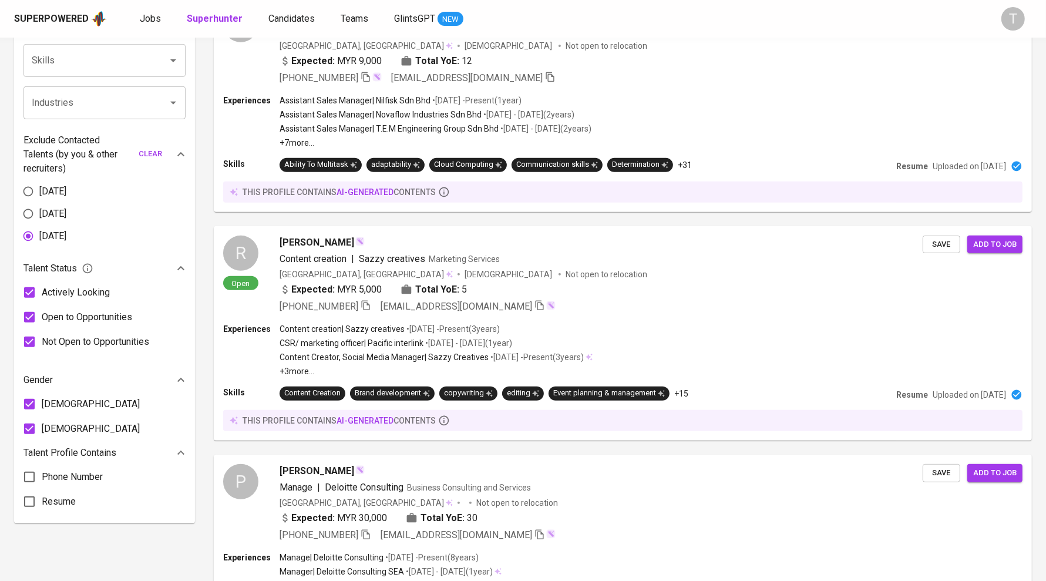
click at [308, 242] on span "Reem Nuredin" at bounding box center [317, 243] width 75 height 14
click at [245, 267] on div at bounding box center [523, 290] width 1046 height 581
drag, startPoint x: 308, startPoint y: 242, endPoint x: 401, endPoint y: 326, distance: 124.7
click at [245, 267] on div at bounding box center [523, 290] width 1046 height 581
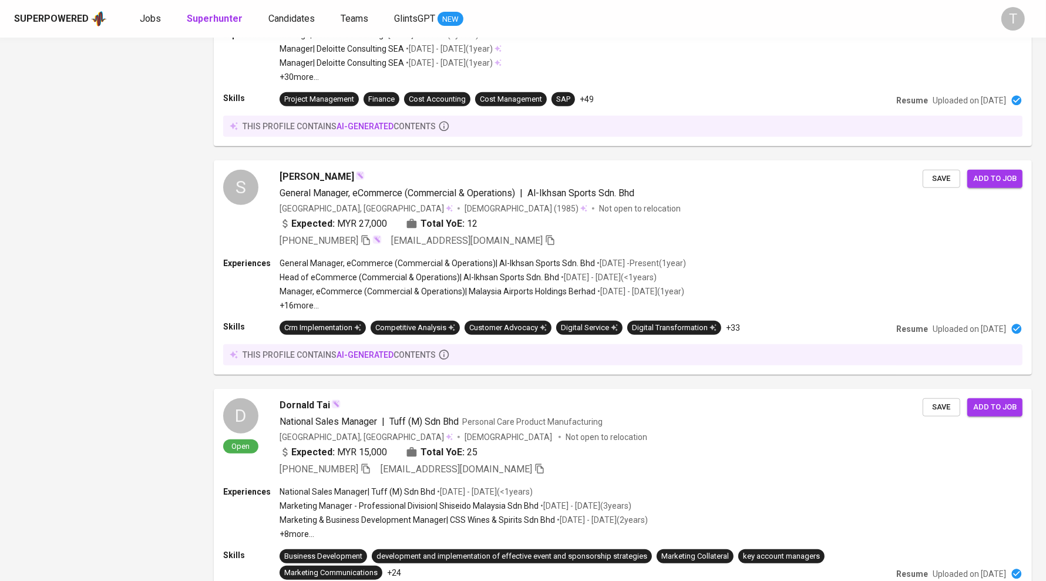
scroll to position [147, 0]
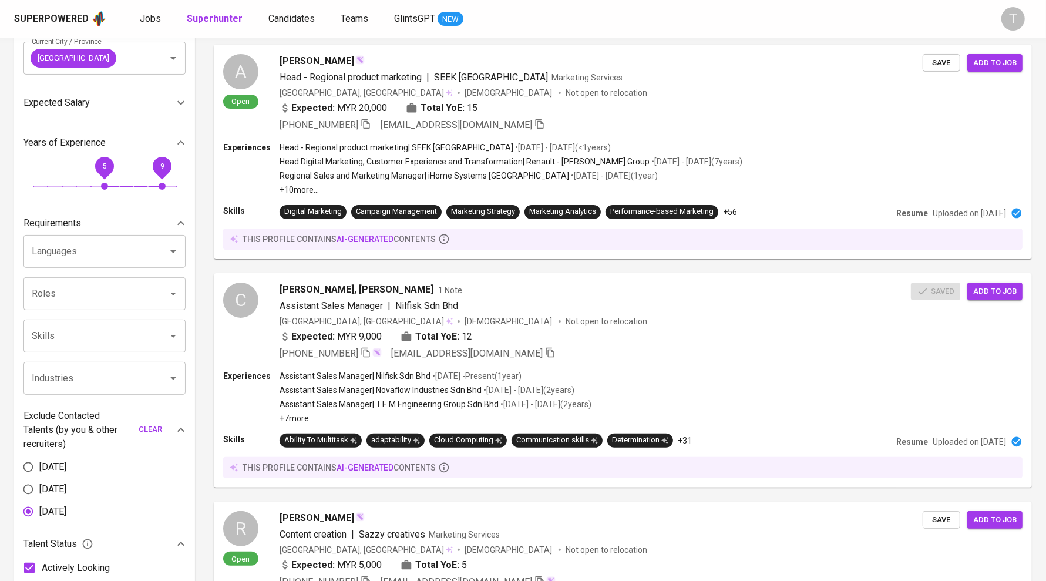
drag, startPoint x: 175, startPoint y: 183, endPoint x: 164, endPoint y: 183, distance: 10.6
click at [164, 183] on span "9" at bounding box center [162, 186] width 7 height 7
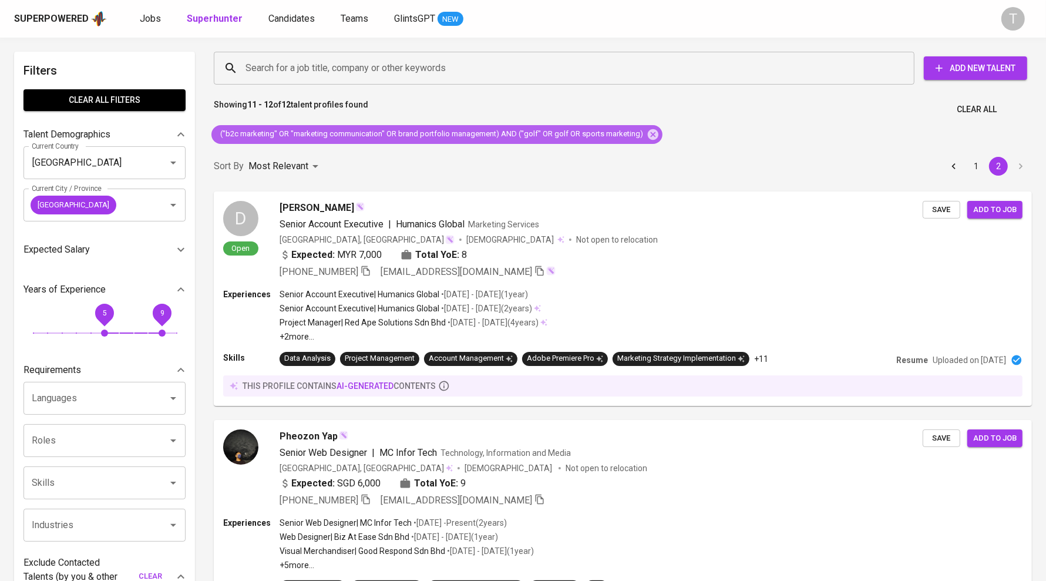
click at [559, 130] on span "("b2c marketing" OR "marketing communication" OR brand portfolio management) AN…" at bounding box center [430, 134] width 439 height 11
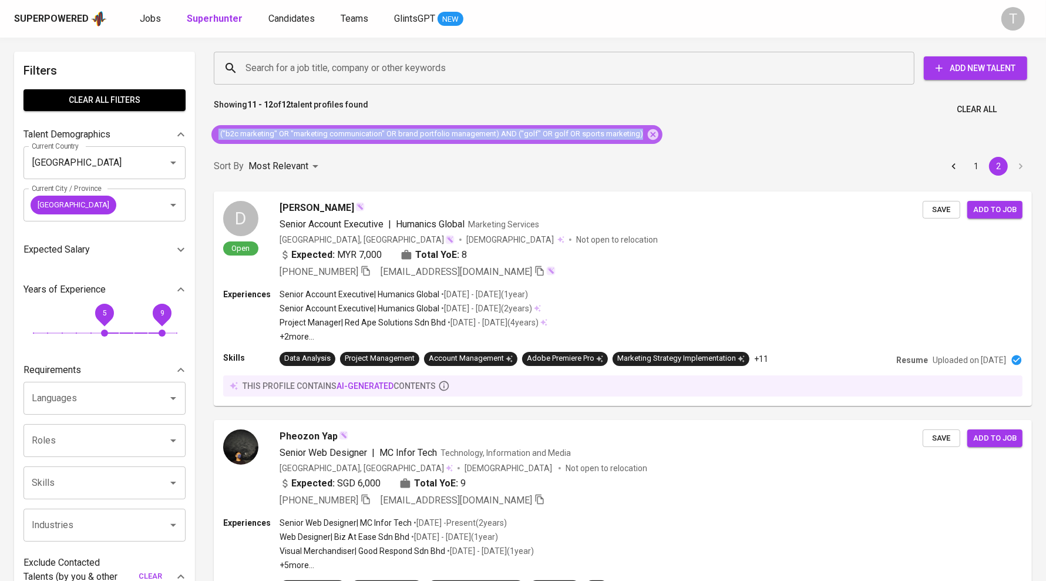
copy div "("b2c marketing" OR "marketing communication" OR brand portfolio management) AN…"
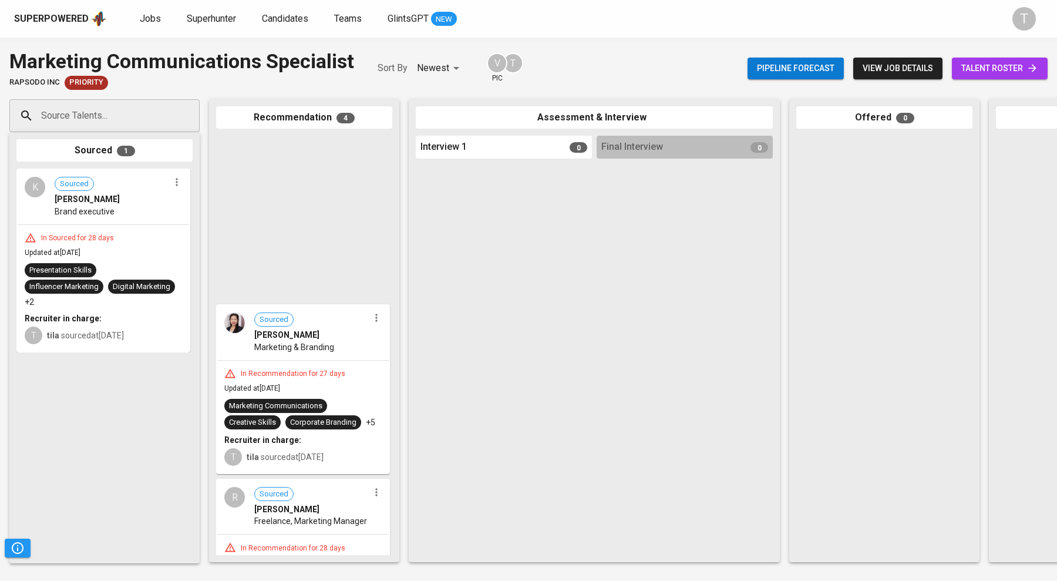
scroll to position [288, 0]
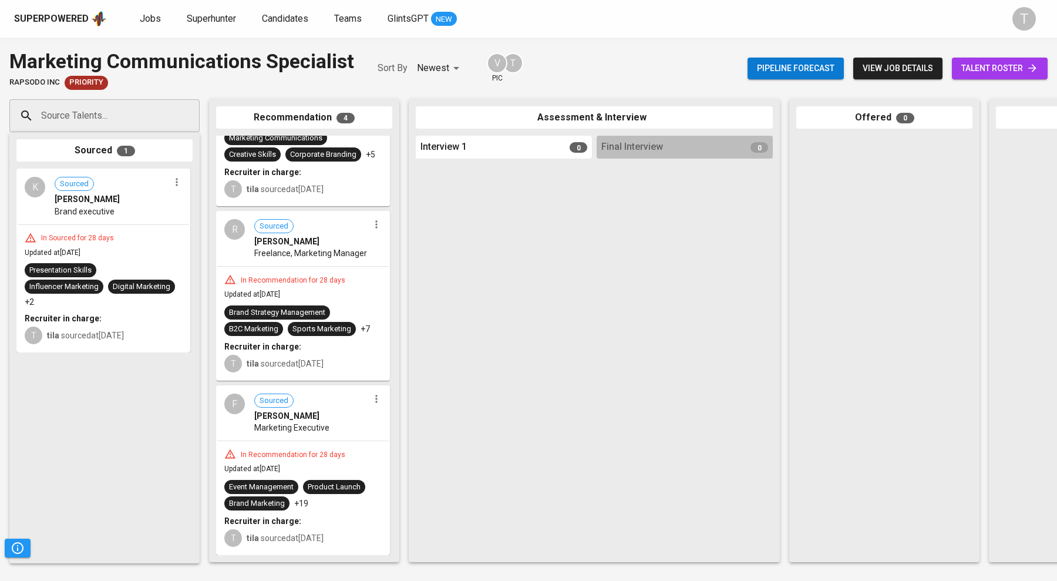
click at [975, 69] on span "talent roster" at bounding box center [999, 68] width 77 height 15
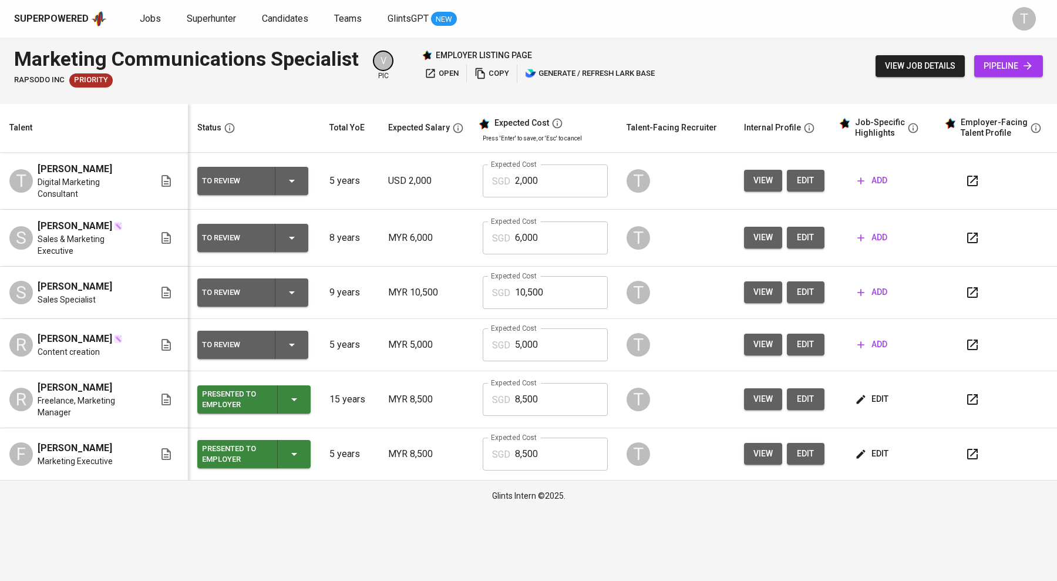
click at [297, 185] on icon "button" at bounding box center [292, 181] width 14 height 14
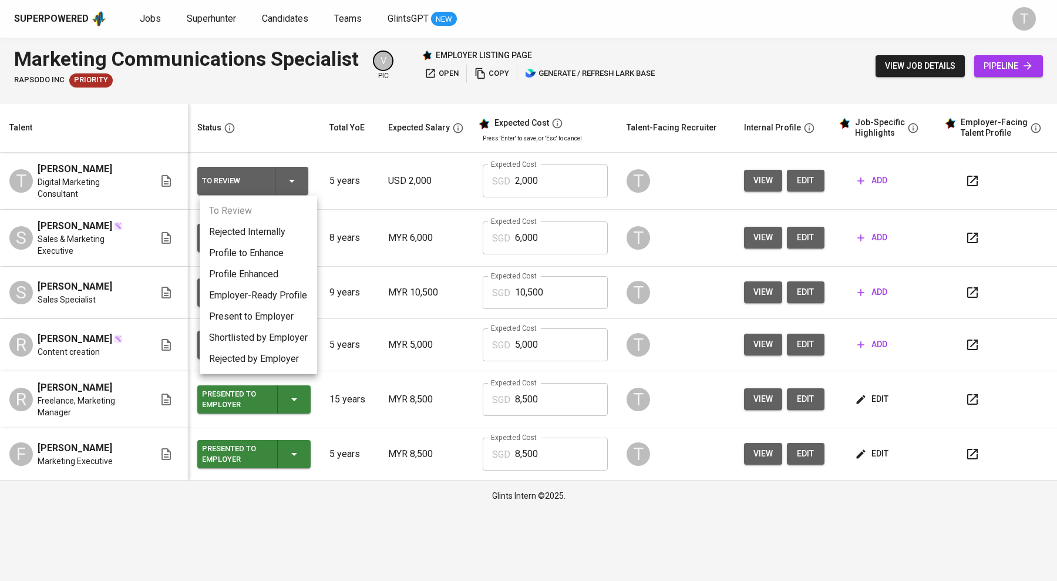
click at [256, 312] on li "Present to Employer" at bounding box center [258, 316] width 117 height 21
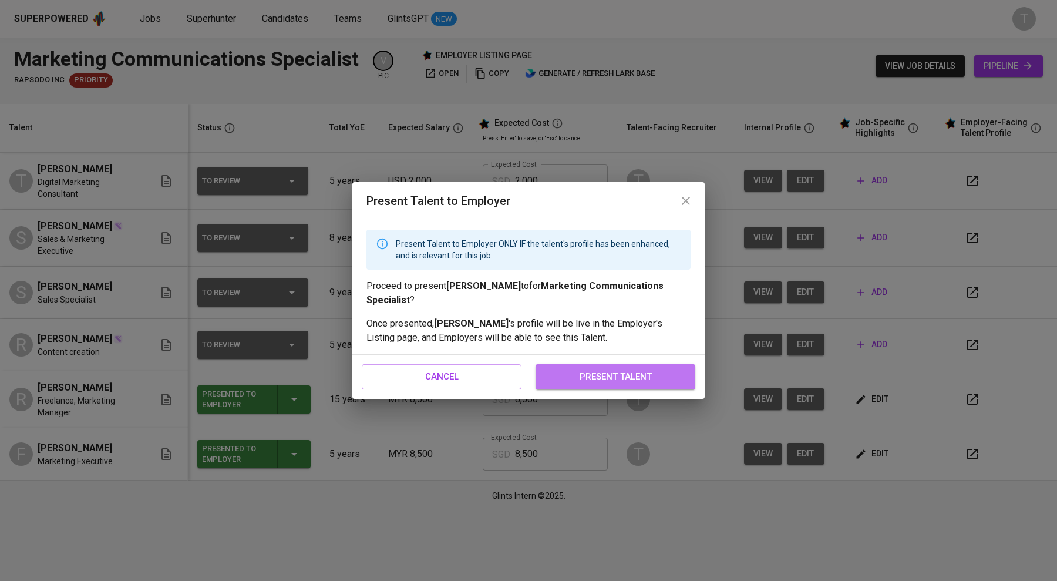
click at [620, 382] on span "present talent" at bounding box center [616, 376] width 134 height 15
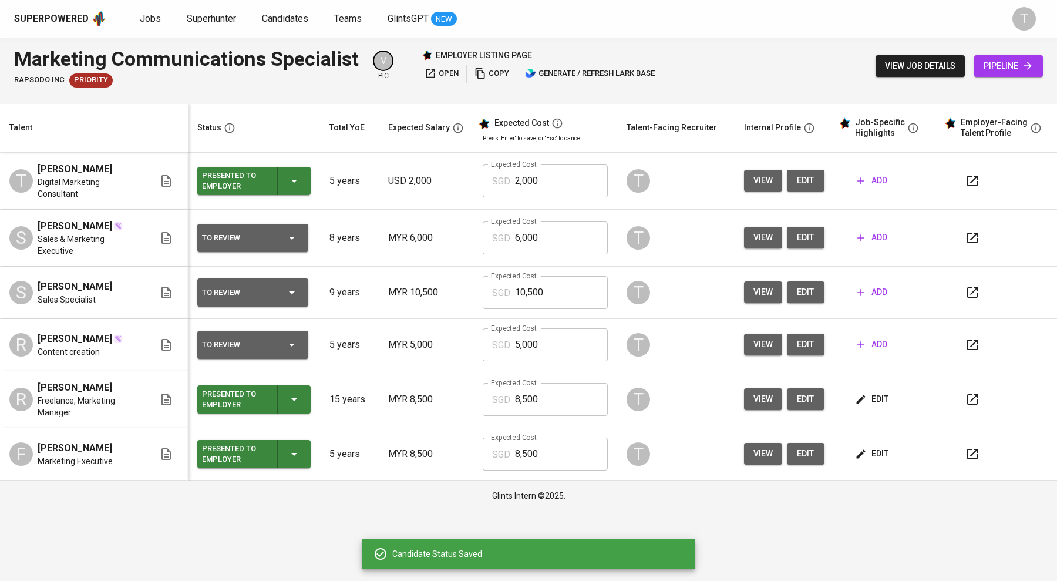
click at [295, 237] on icon "button" at bounding box center [292, 238] width 6 height 3
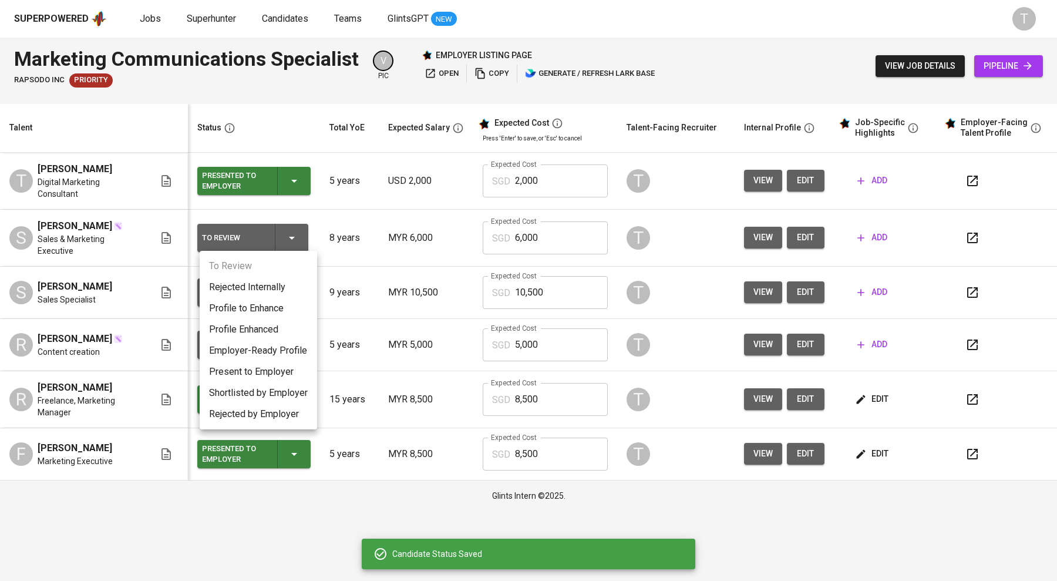
click at [250, 373] on li "Present to Employer" at bounding box center [258, 371] width 117 height 21
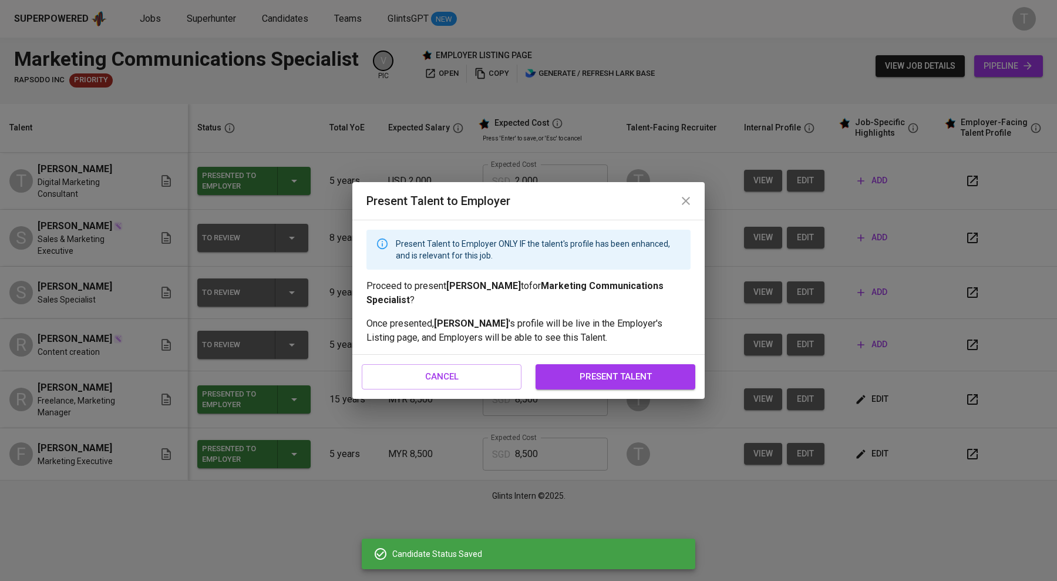
click at [608, 381] on span "present talent" at bounding box center [616, 376] width 134 height 15
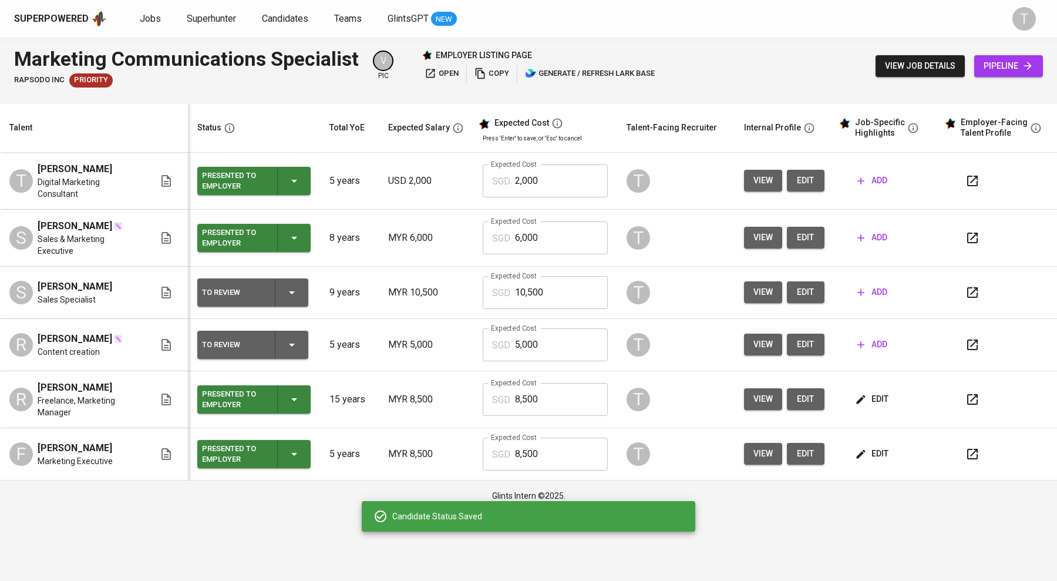
click at [297, 297] on icon "button" at bounding box center [292, 292] width 14 height 14
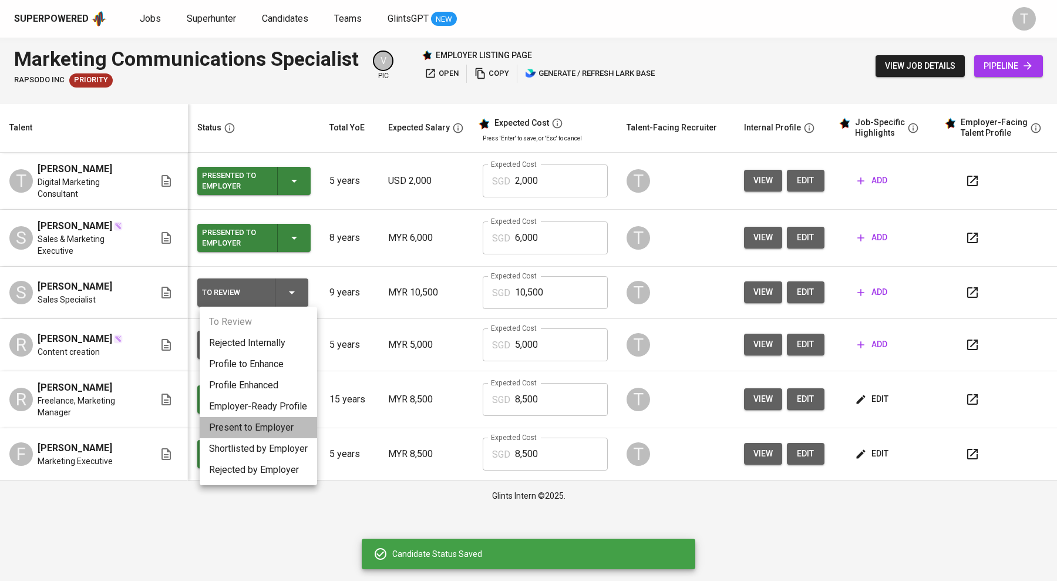
click at [251, 426] on li "Present to Employer" at bounding box center [258, 427] width 117 height 21
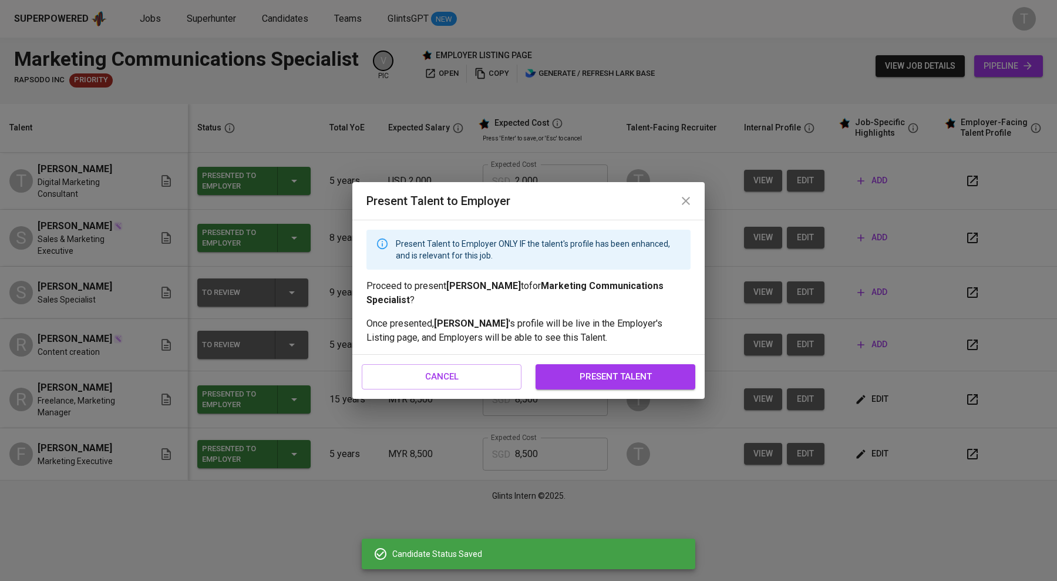
click at [583, 369] on span "present talent" at bounding box center [616, 376] width 134 height 15
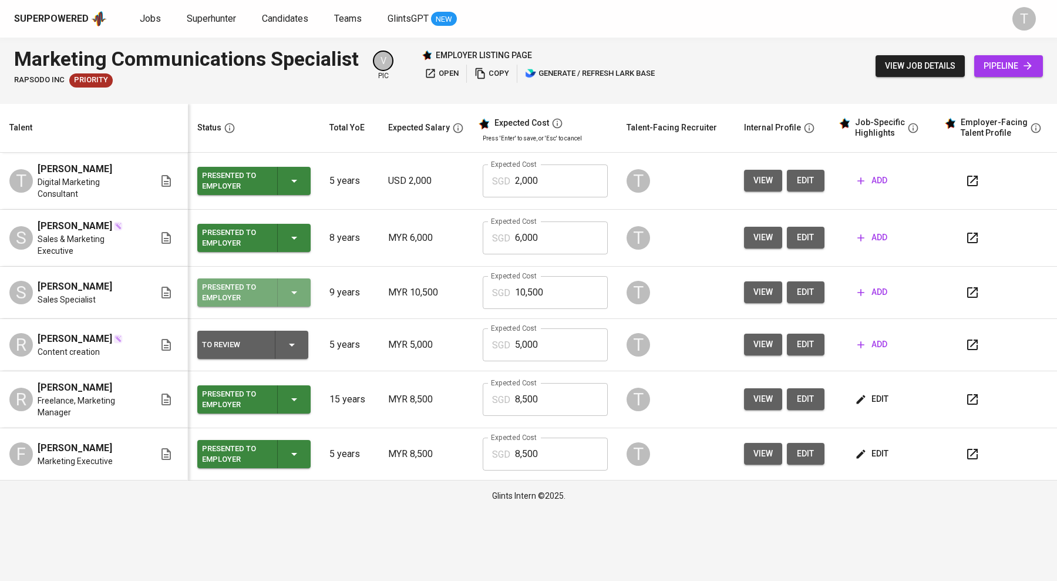
click at [301, 296] on icon "button" at bounding box center [294, 292] width 14 height 14
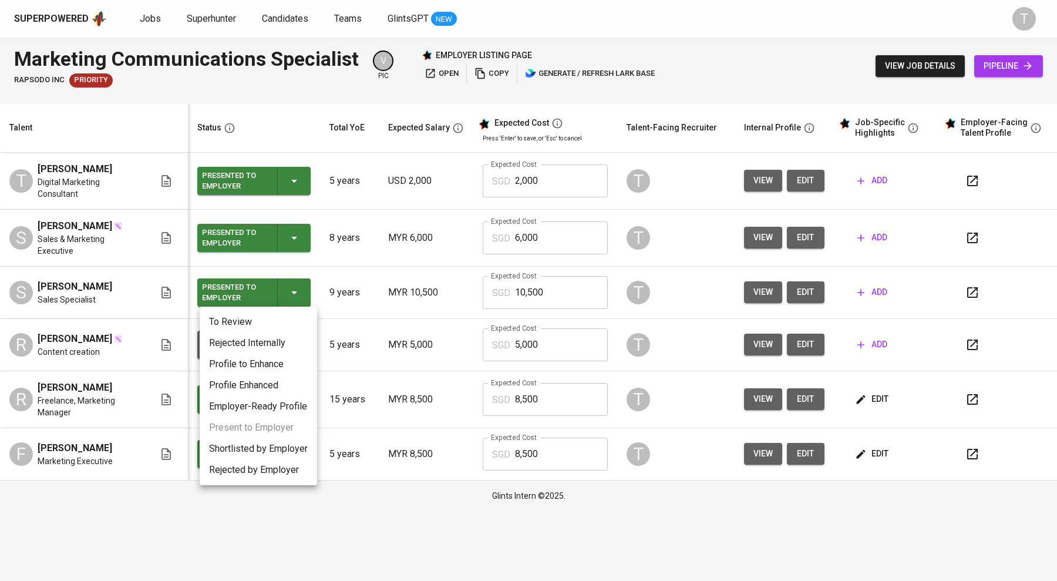
click at [262, 319] on li "To Review" at bounding box center [258, 321] width 117 height 21
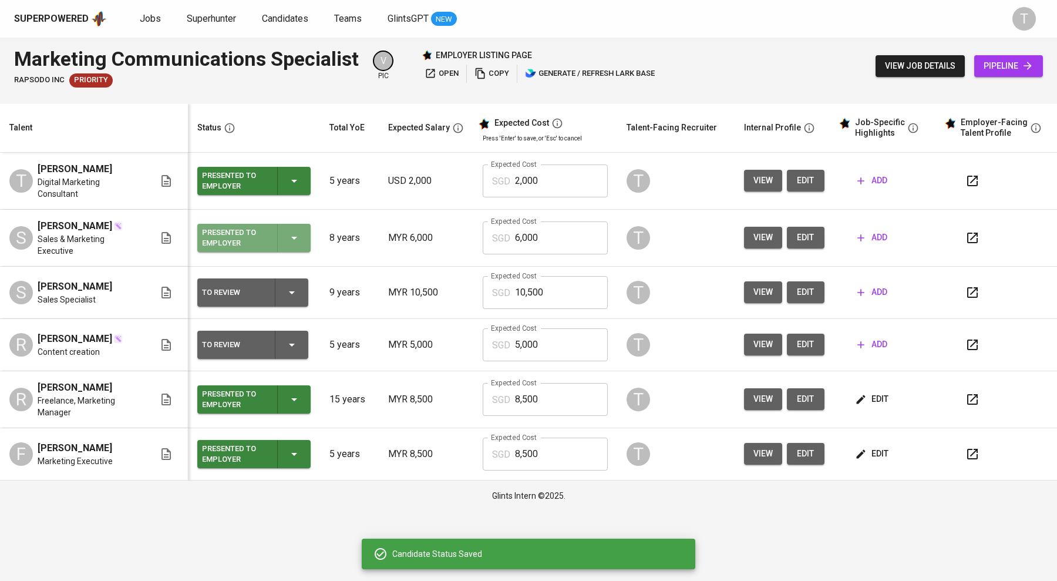
click at [290, 238] on div "Presented to Employer" at bounding box center [254, 238] width 105 height 28
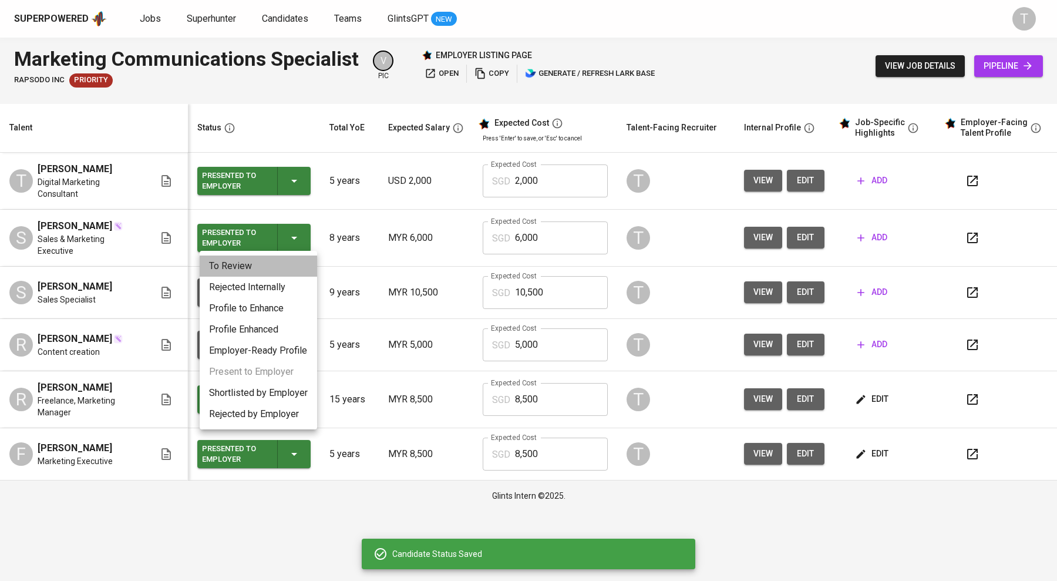
click at [274, 270] on li "To Review" at bounding box center [258, 265] width 117 height 21
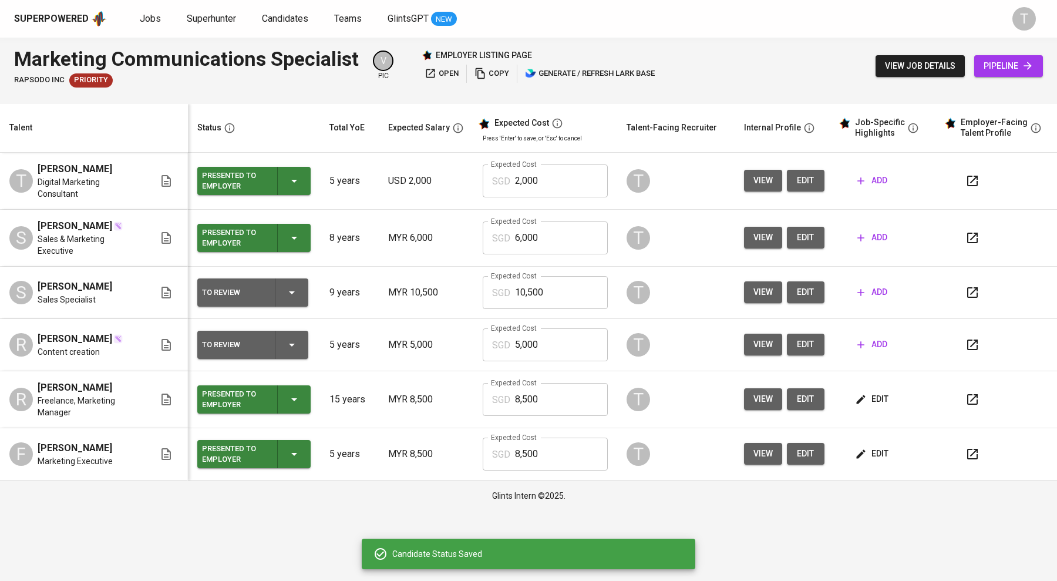
click at [301, 186] on div "Presented to Employer" at bounding box center [254, 181] width 105 height 28
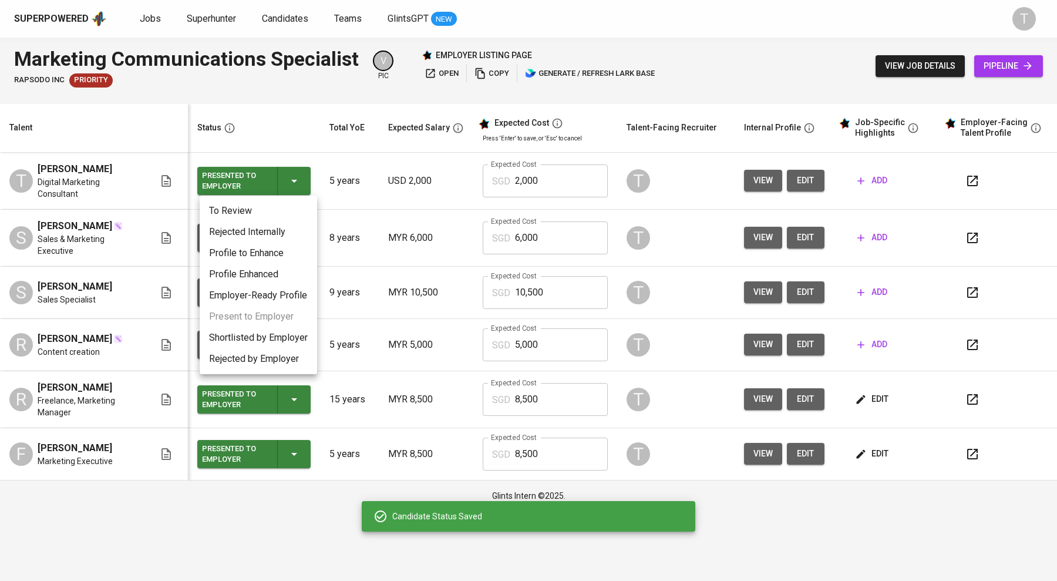
click at [282, 211] on li "To Review" at bounding box center [258, 210] width 117 height 21
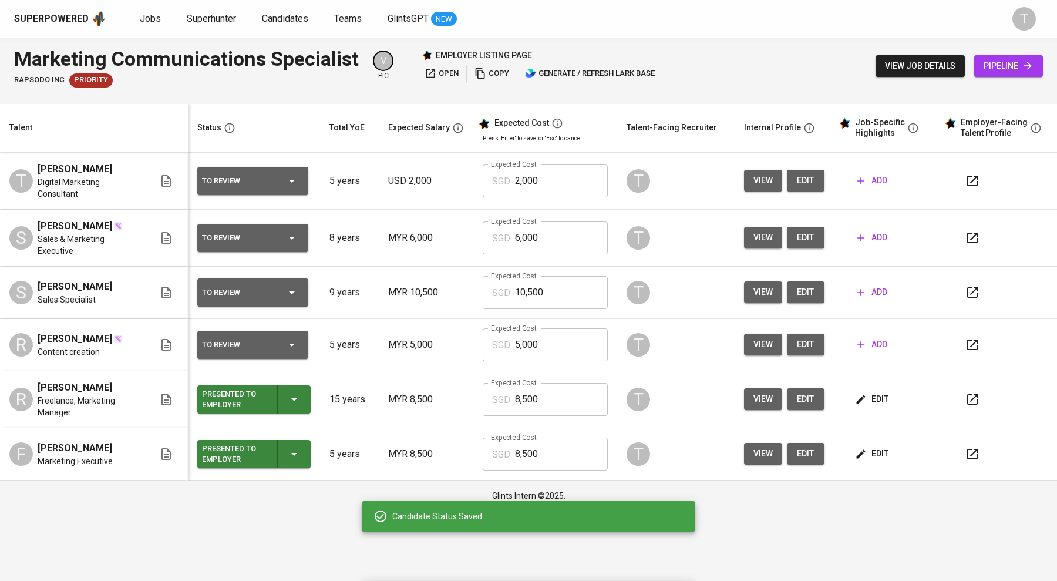
click at [297, 176] on icon "button" at bounding box center [292, 181] width 14 height 14
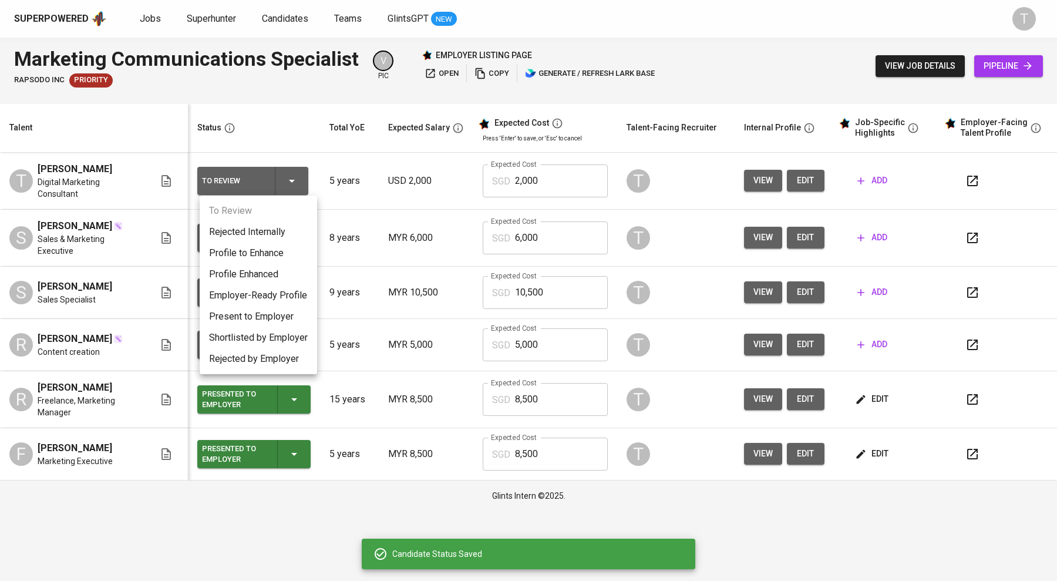
click at [305, 136] on div at bounding box center [528, 290] width 1057 height 581
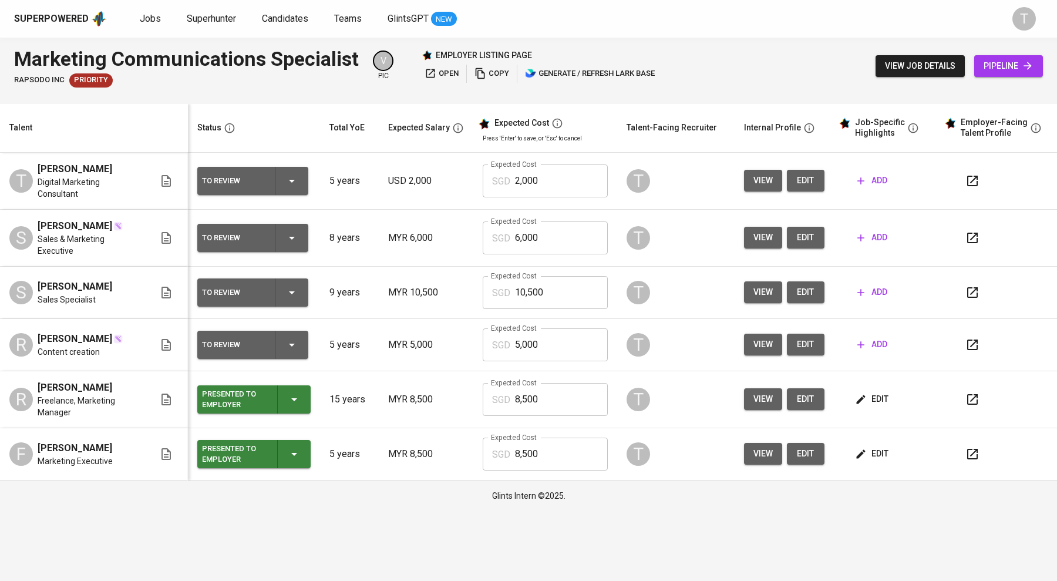
click at [78, 174] on span "Thao NGUYEN" at bounding box center [75, 169] width 75 height 14
click at [77, 219] on span "Syed Muhammad Haekal" at bounding box center [75, 226] width 75 height 14
click at [169, 235] on icon at bounding box center [166, 238] width 9 height 12
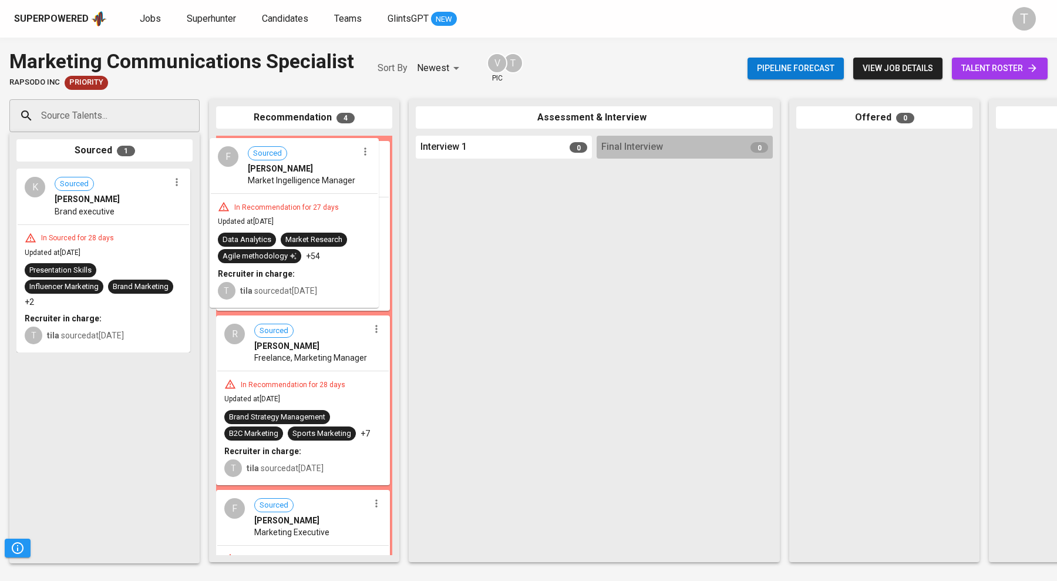
drag, startPoint x: 300, startPoint y: 194, endPoint x: 288, endPoint y: 199, distance: 13.0
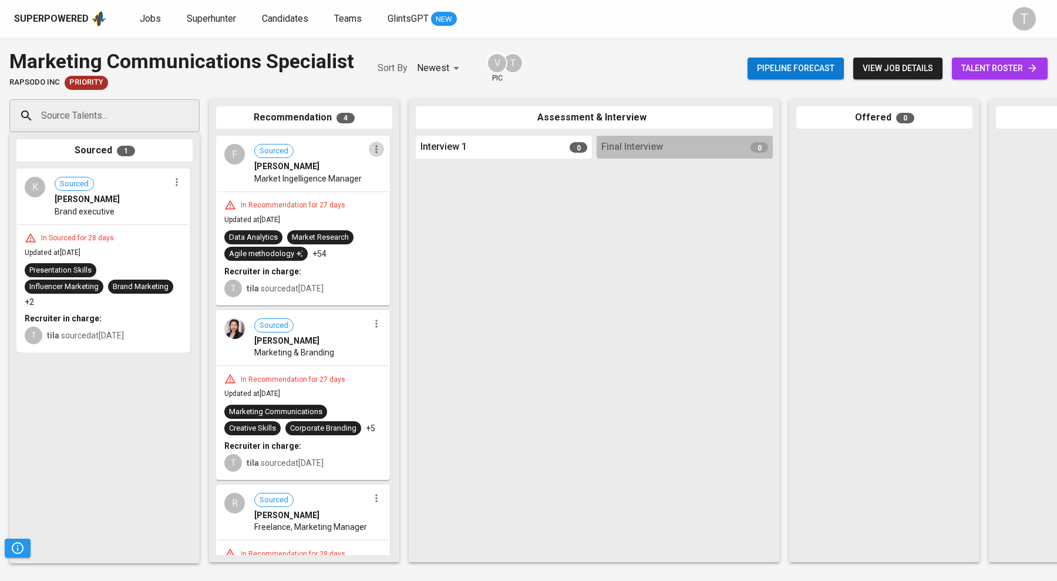
click at [374, 152] on icon "button" at bounding box center [377, 149] width 12 height 12
click at [402, 210] on span "Move to unsuitable" at bounding box center [405, 206] width 62 height 11
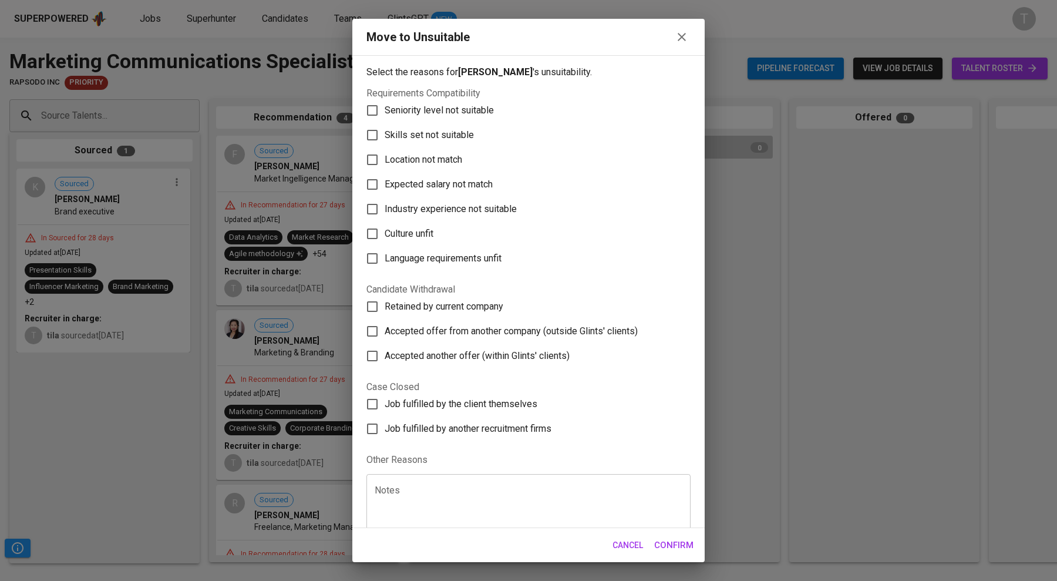
click at [443, 130] on span "Skills set not suitable" at bounding box center [429, 135] width 89 height 14
click at [385, 130] on input "Skills set not suitable" at bounding box center [372, 135] width 25 height 25
checkbox input "true"
click at [670, 533] on button "Confirm" at bounding box center [674, 545] width 52 height 25
